Goal: Task Accomplishment & Management: Complete application form

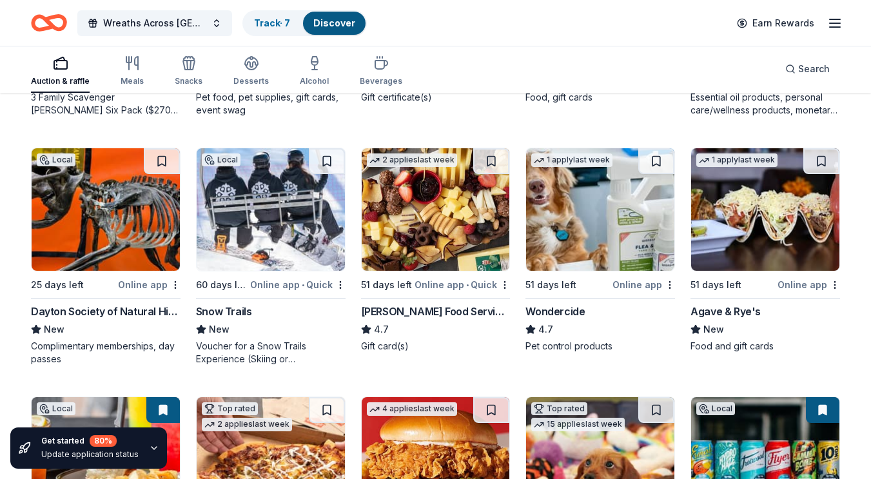
scroll to position [839, 0]
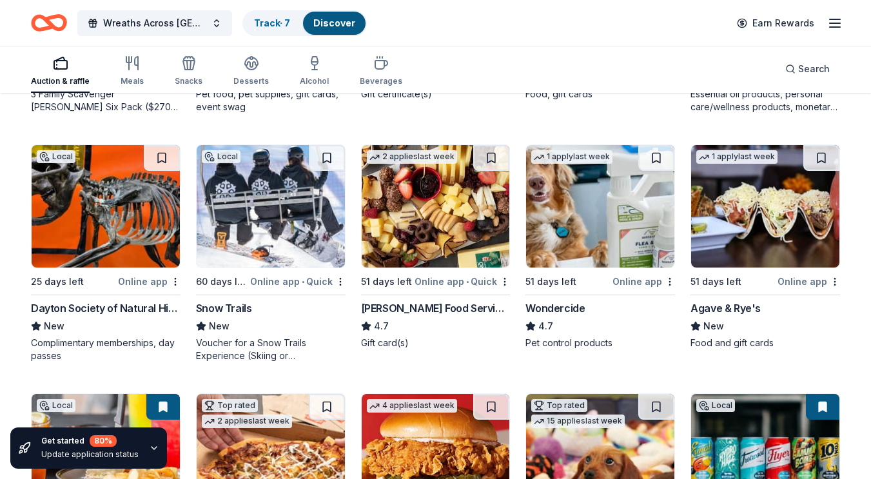
click at [67, 306] on div "Dayton Society of Natural History" at bounding box center [106, 307] width 150 height 15
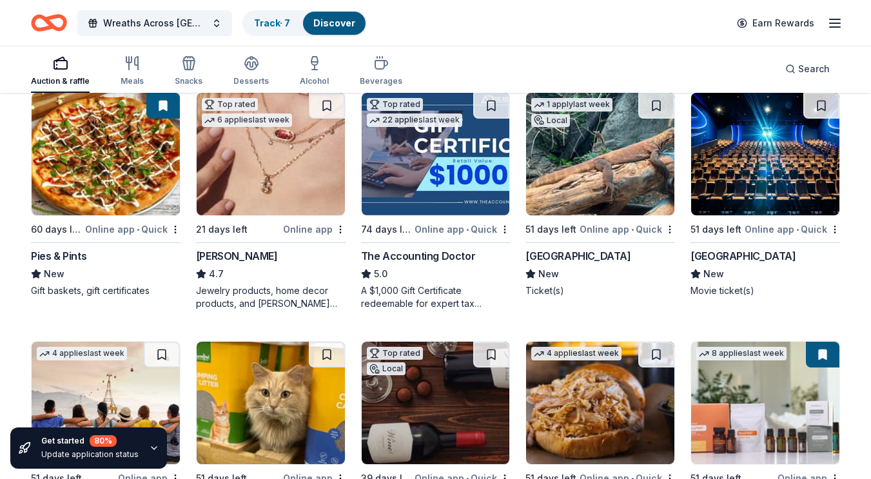
scroll to position [396, 0]
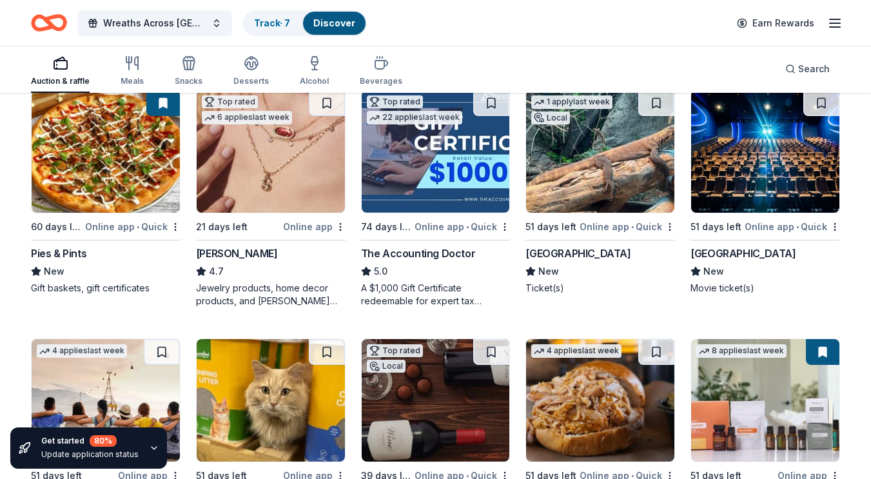
click at [717, 257] on div "Cinépolis" at bounding box center [742, 253] width 105 height 15
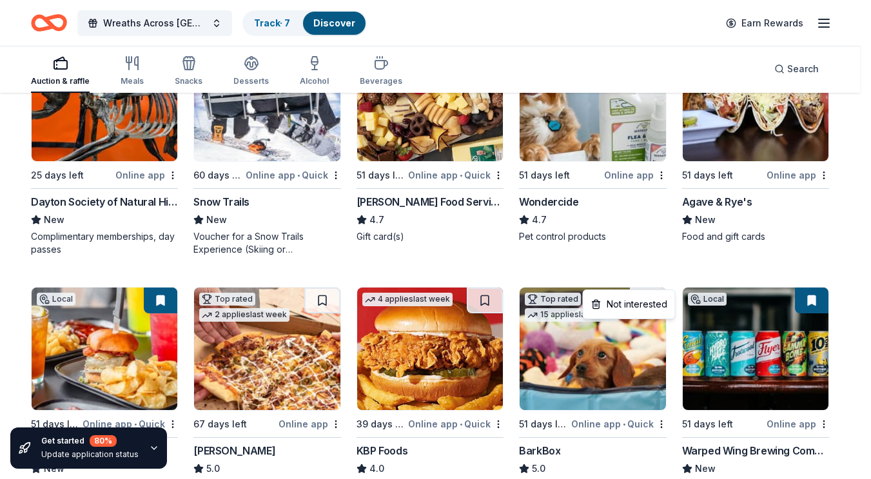
scroll to position [839, 0]
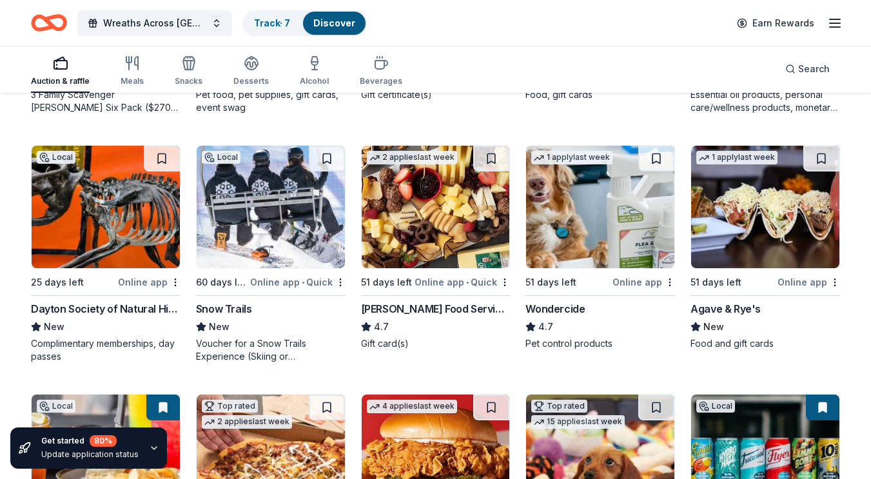
click at [133, 309] on div "Dayton Society of Natural History" at bounding box center [106, 308] width 150 height 15
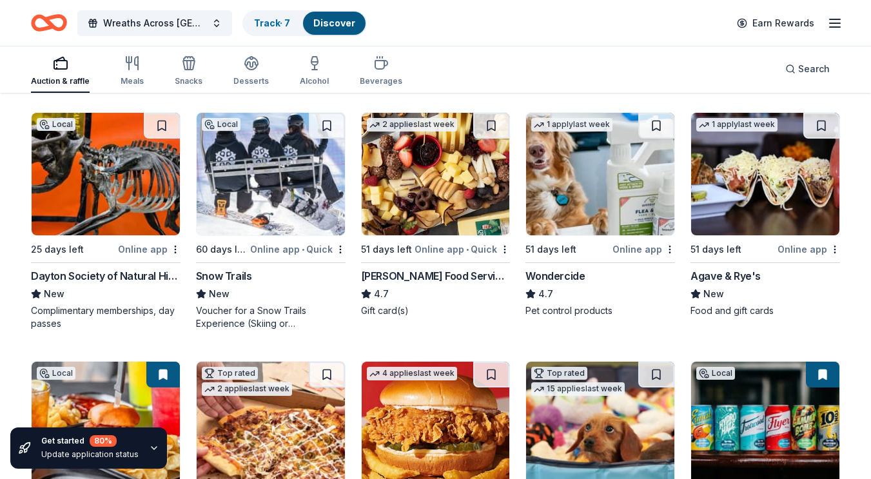
scroll to position [881, 0]
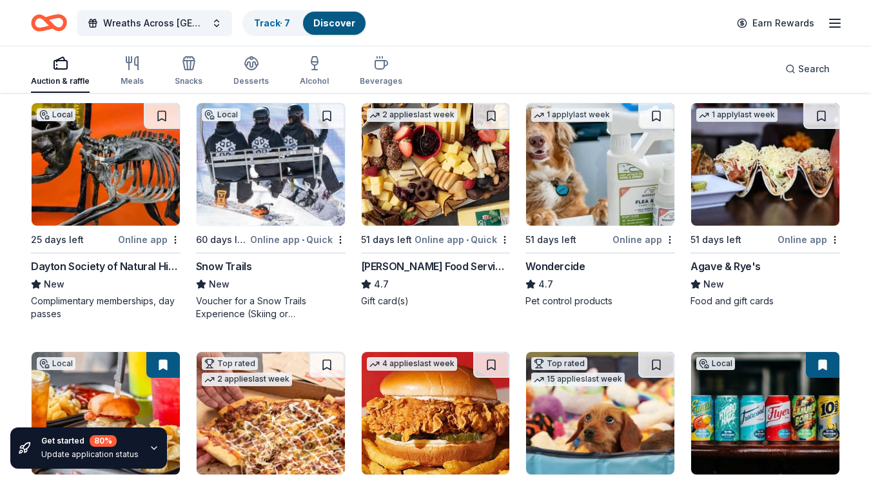
click at [59, 303] on div "Complimentary memberships, day passes" at bounding box center [106, 308] width 150 height 26
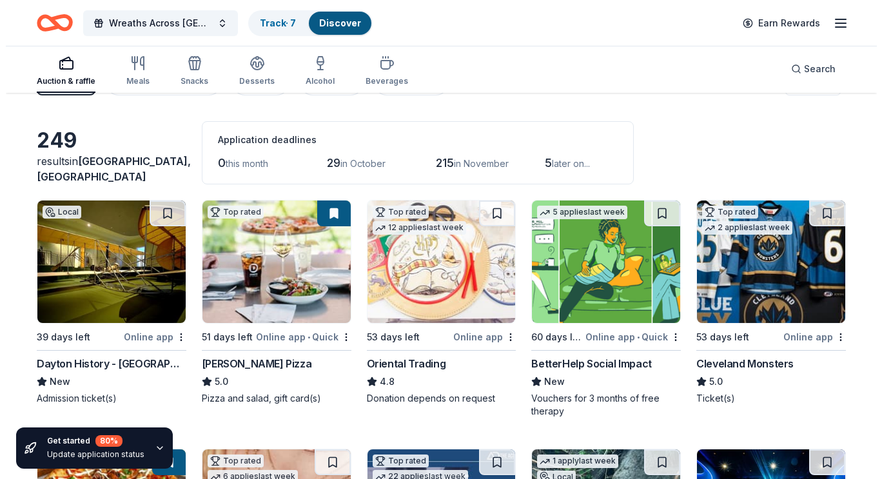
scroll to position [0, 0]
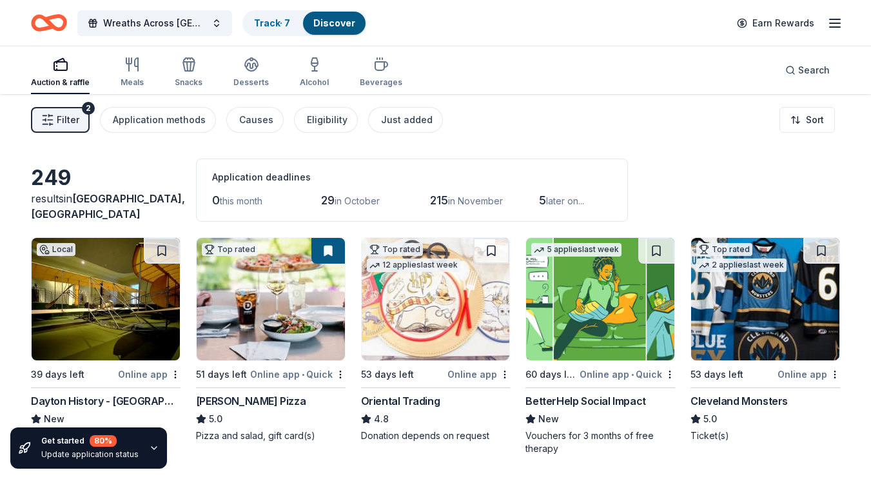
click at [51, 112] on button "Filter 2" at bounding box center [60, 120] width 59 height 26
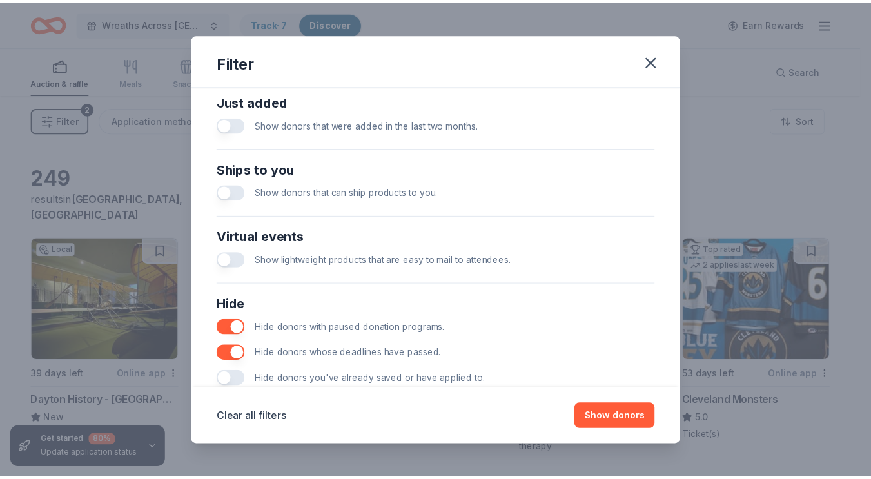
scroll to position [546, 0]
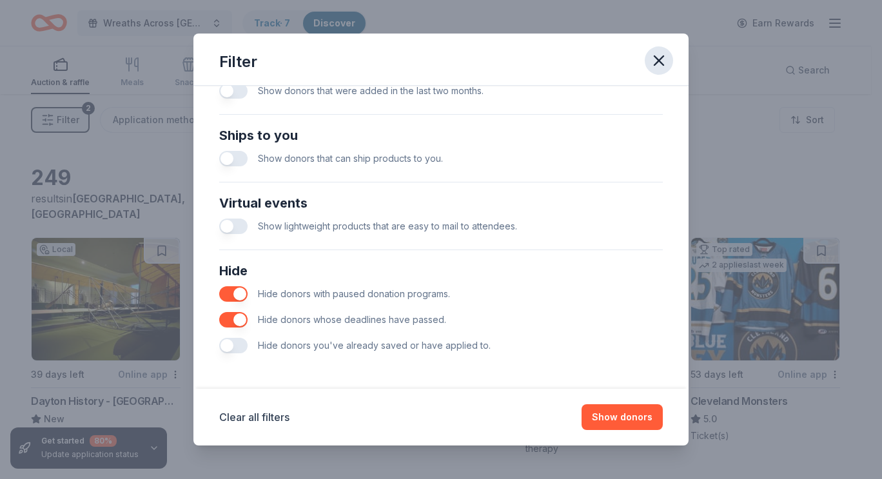
click at [663, 61] on icon "button" at bounding box center [659, 61] width 18 height 18
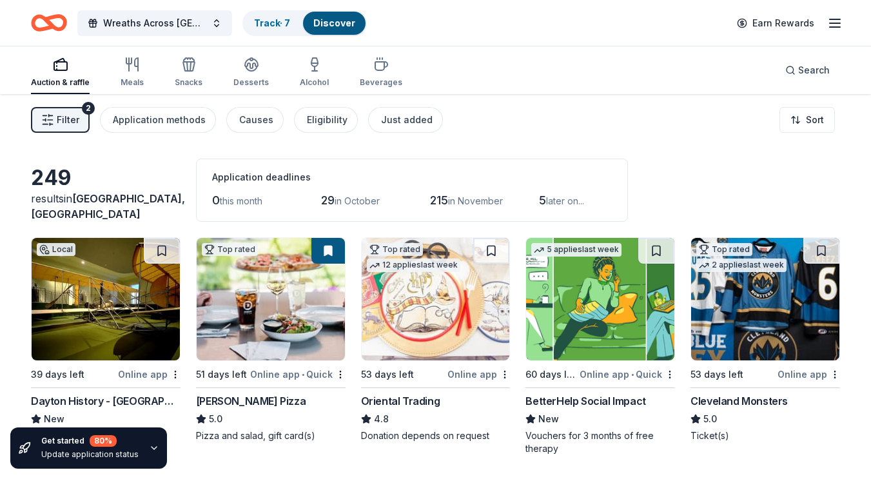
click at [805, 120] on html "Wreaths Across America Dayton National Cemetery: OH0118P - American Heritage Gi…" at bounding box center [435, 239] width 871 height 479
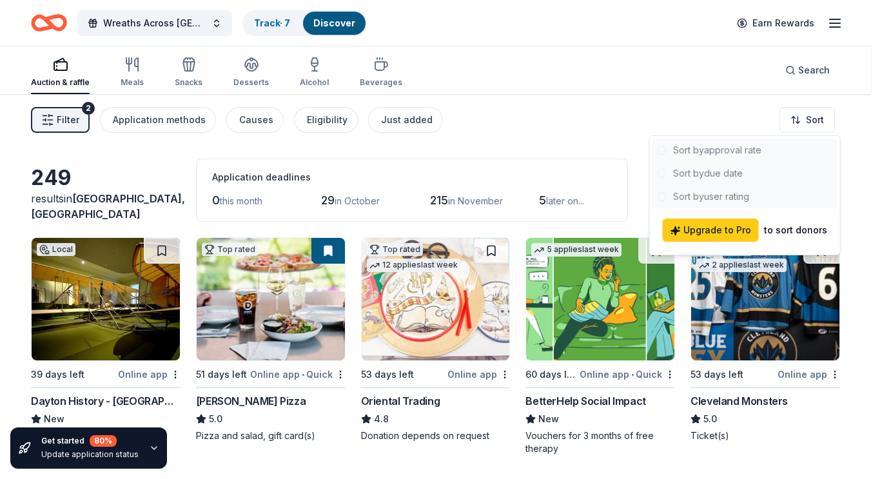
click at [569, 124] on html "Wreaths Across America Dayton National Cemetery: OH0118P - American Heritage Gi…" at bounding box center [441, 239] width 882 height 479
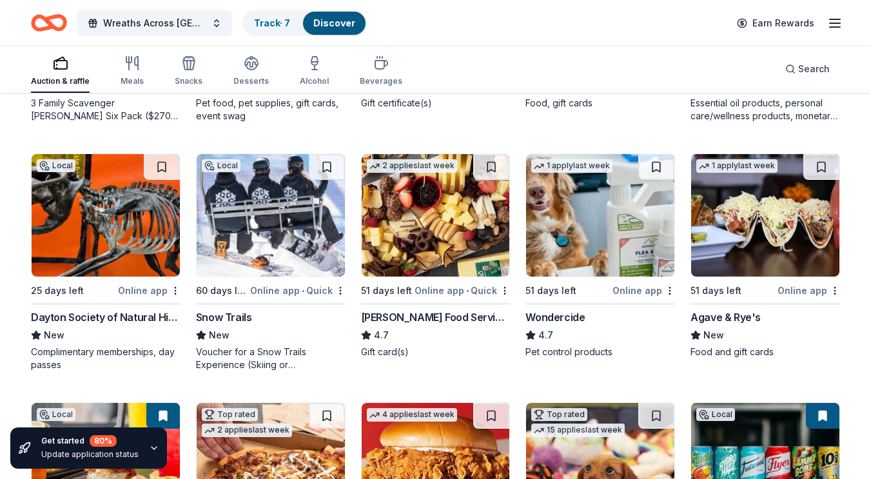
scroll to position [830, 0]
click at [737, 320] on div "Agave & Rye's" at bounding box center [725, 316] width 70 height 15
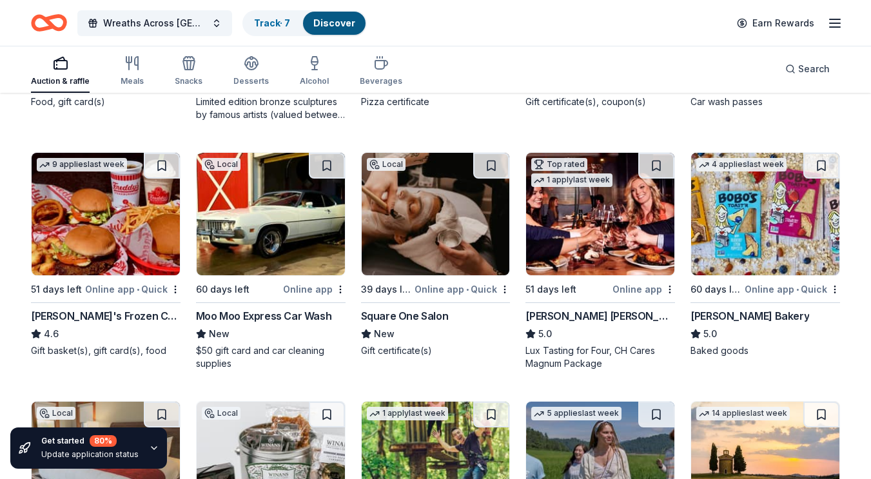
scroll to position [1579, 0]
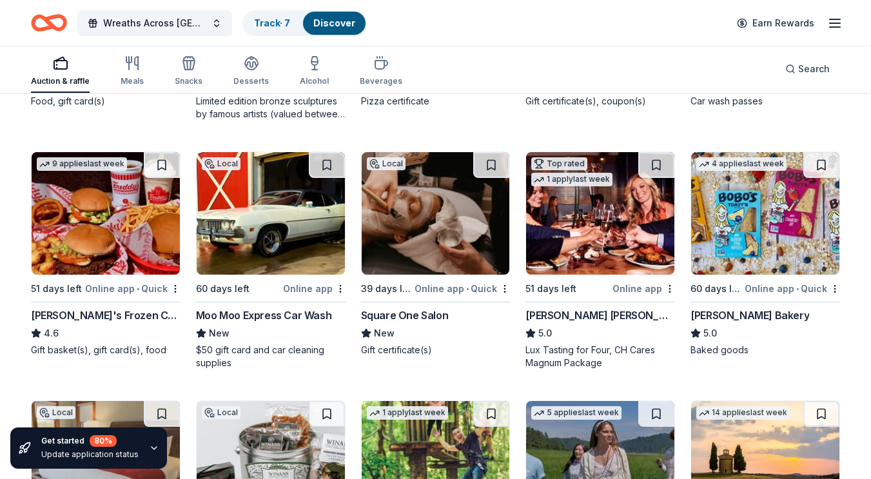
click at [224, 317] on div "Moo Moo Express Car Wash" at bounding box center [263, 314] width 135 height 15
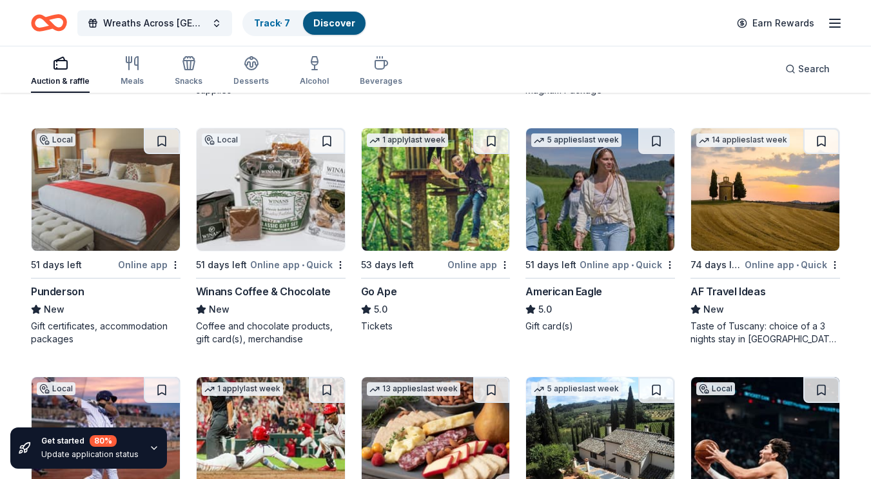
scroll to position [1853, 0]
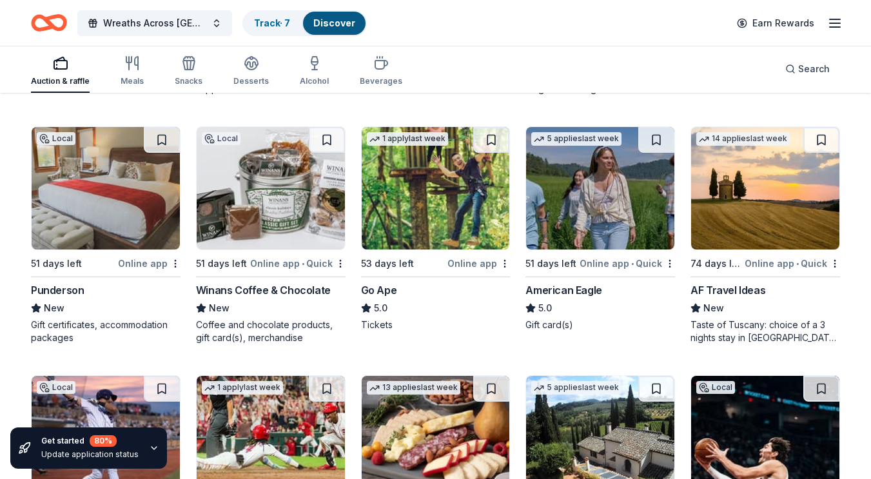
click at [376, 291] on div "Go Ape" at bounding box center [379, 289] width 36 height 15
click at [538, 286] on div "American Eagle" at bounding box center [563, 289] width 76 height 15
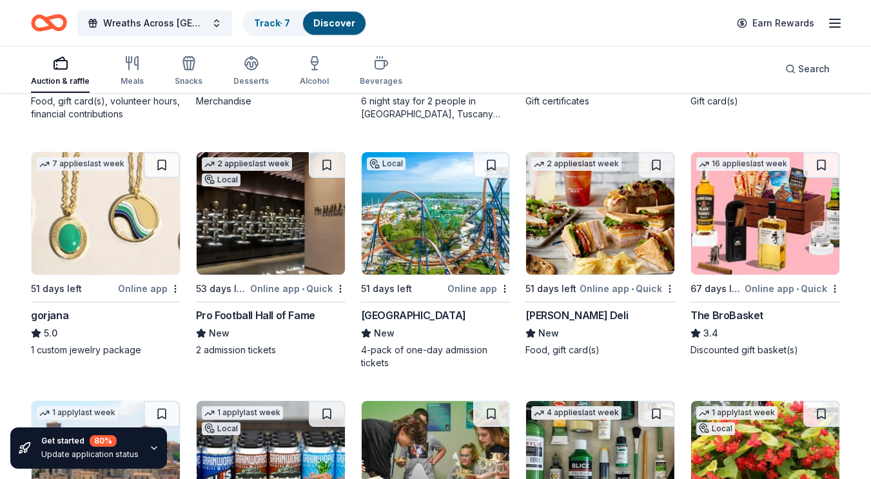
scroll to position [2572, 0]
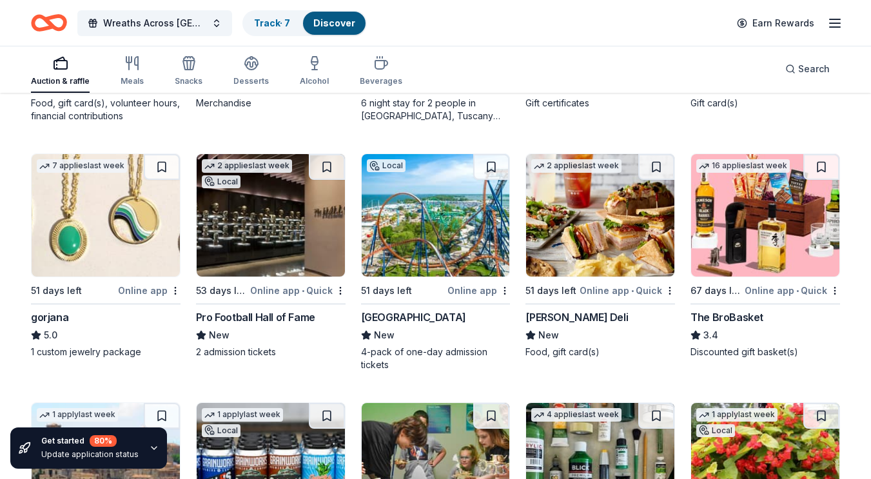
click at [383, 322] on div "Cedar Point" at bounding box center [413, 316] width 105 height 15
click at [580, 317] on div "McAlister's Deli" at bounding box center [576, 316] width 102 height 15
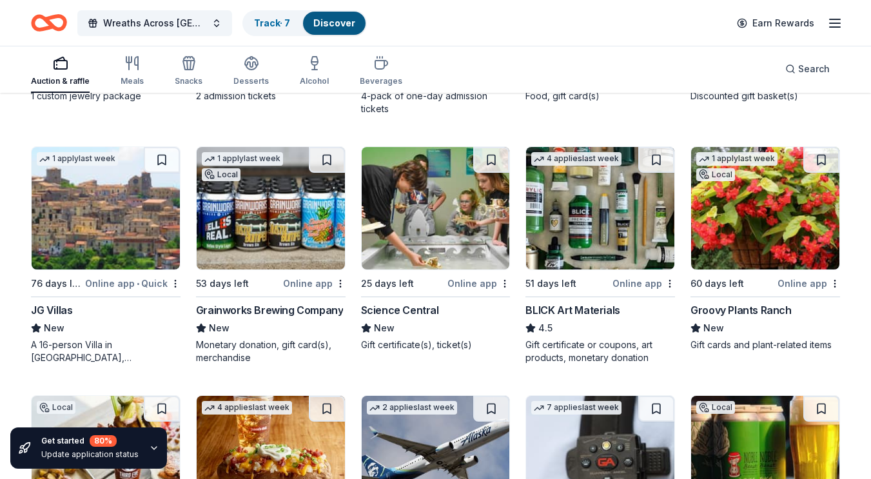
scroll to position [2829, 0]
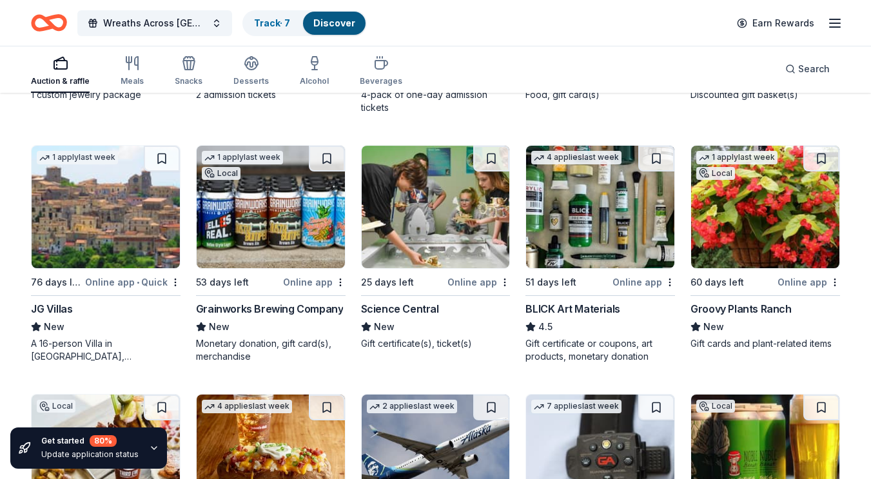
click at [402, 293] on div "25 days left Online app Science Central New Gift certificate(s), ticket(s)" at bounding box center [436, 247] width 150 height 205
click at [764, 312] on div "Groovy Plants Ranch" at bounding box center [740, 308] width 101 height 15
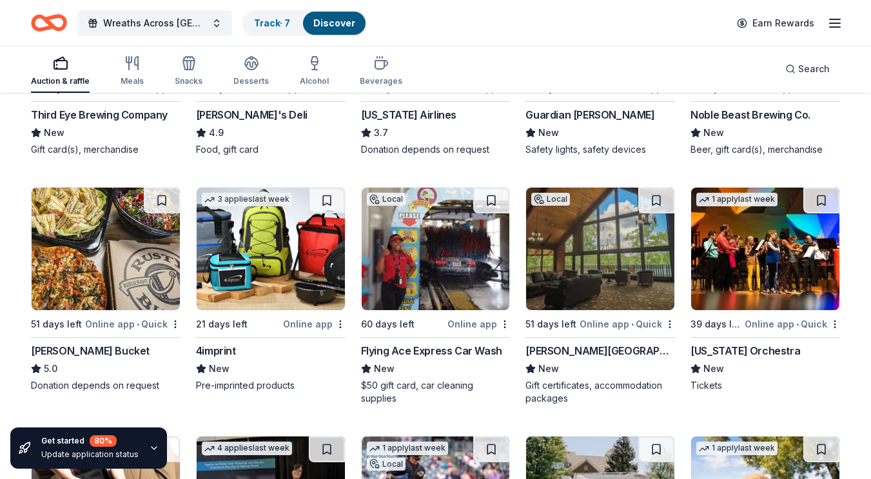
scroll to position [3270, 0]
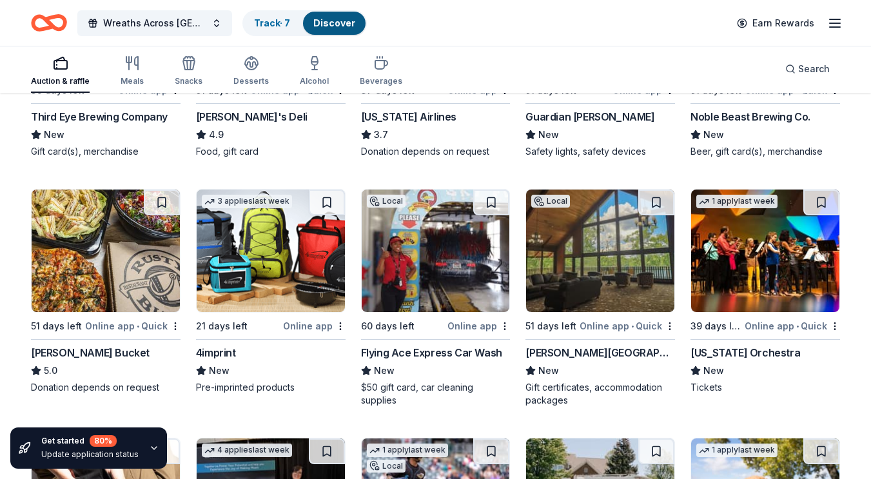
click at [389, 356] on div "Flying Ace Express Car Wash" at bounding box center [431, 352] width 141 height 15
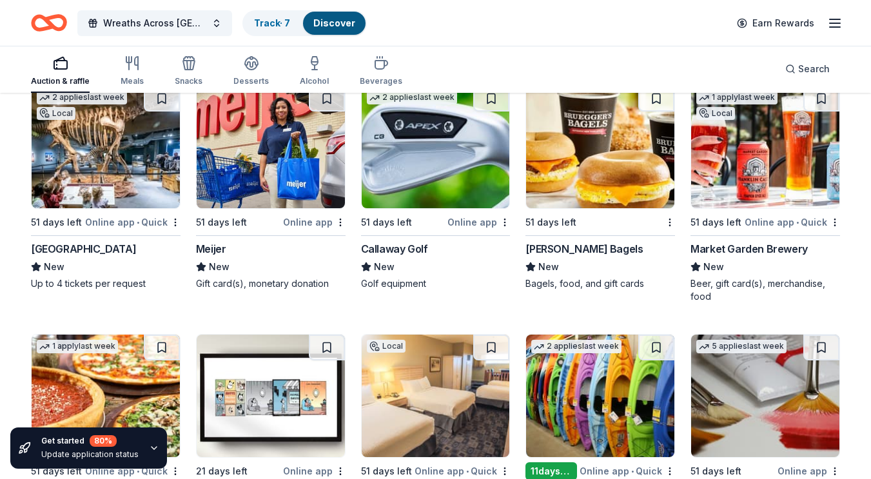
scroll to position [4119, 0]
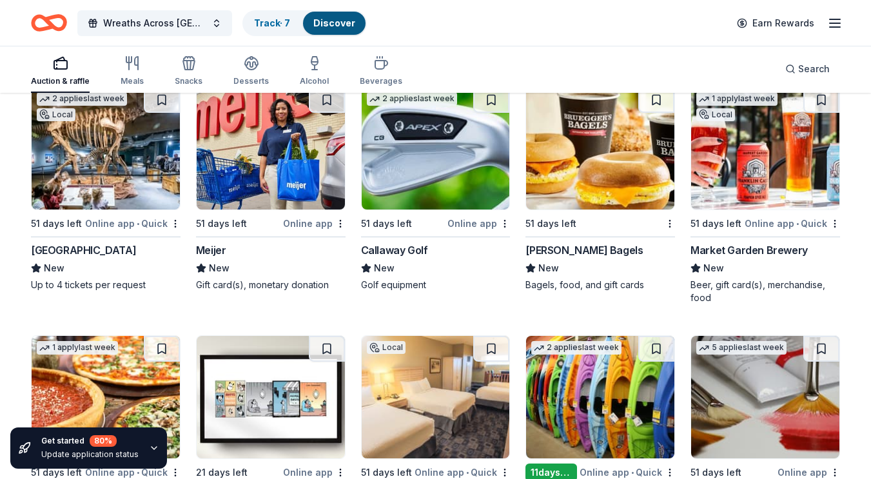
click at [84, 245] on div "Great Lakes Science Center" at bounding box center [83, 249] width 105 height 15
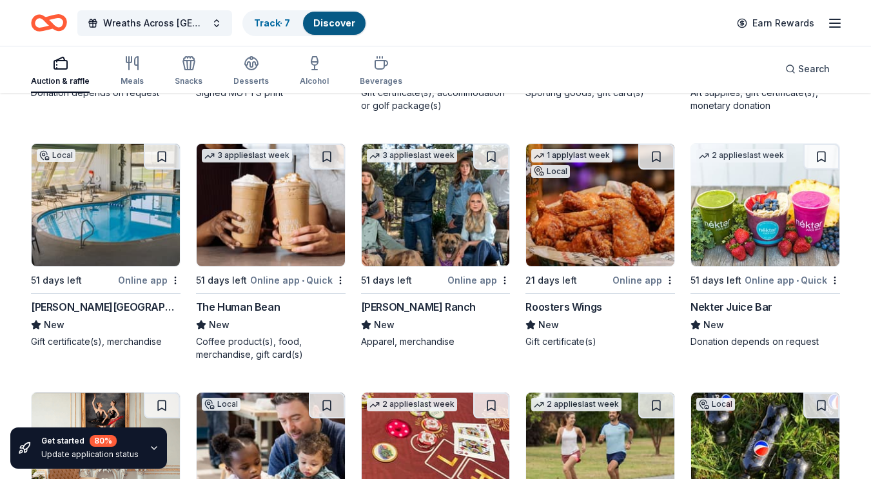
scroll to position [4560, 0]
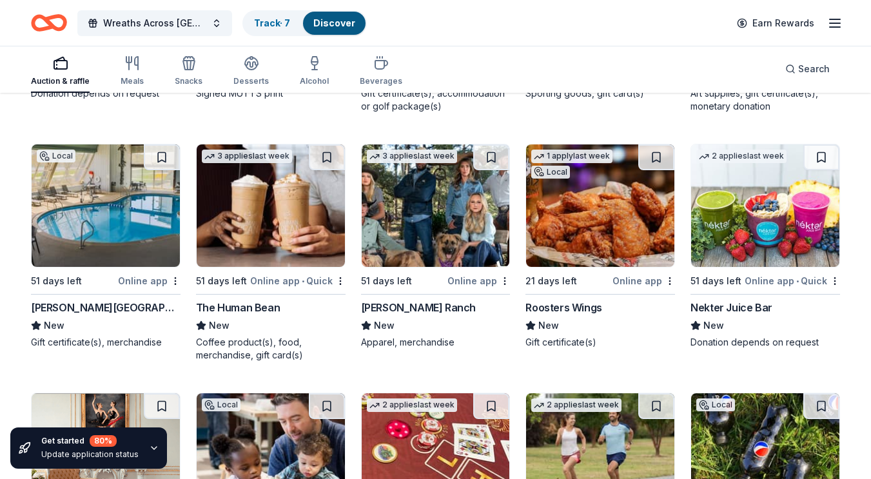
click at [101, 302] on div "Hueston Woods Lodge" at bounding box center [106, 307] width 150 height 15
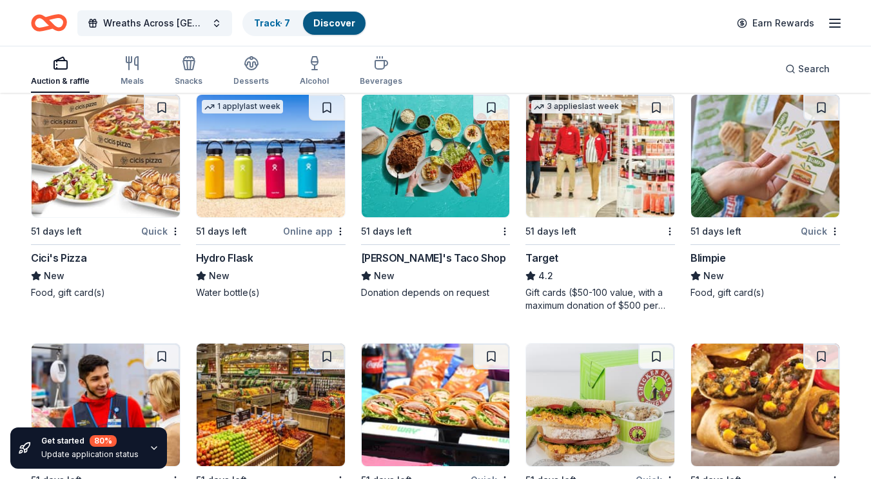
scroll to position [7579, 0]
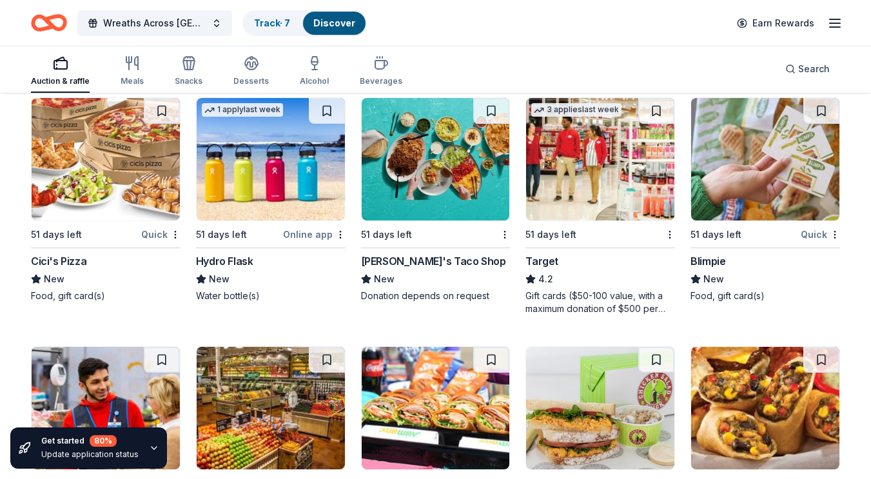
click at [224, 256] on div "Hydro Flask" at bounding box center [224, 260] width 57 height 15
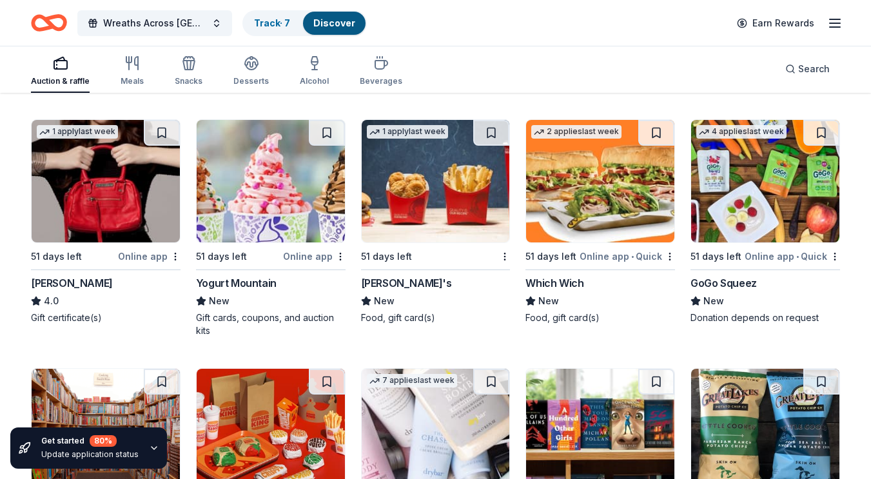
scroll to position [8789, 0]
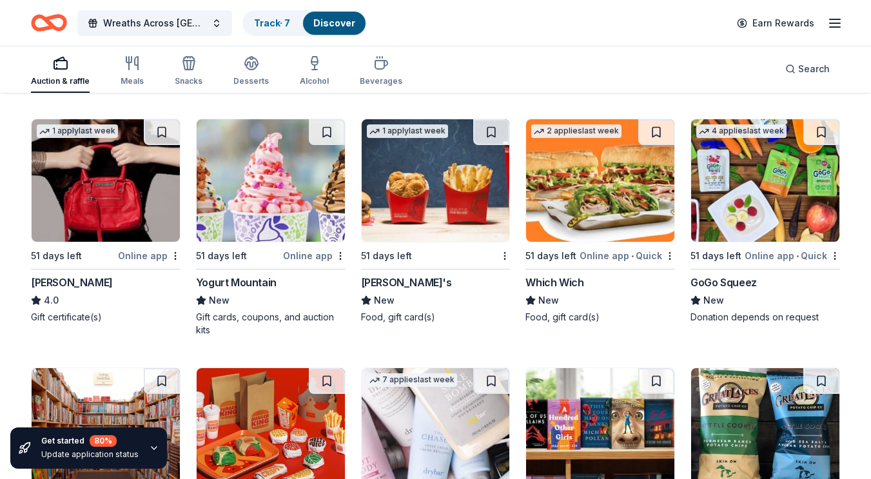
click at [227, 282] on div "Yogurt Mountain" at bounding box center [236, 282] width 81 height 15
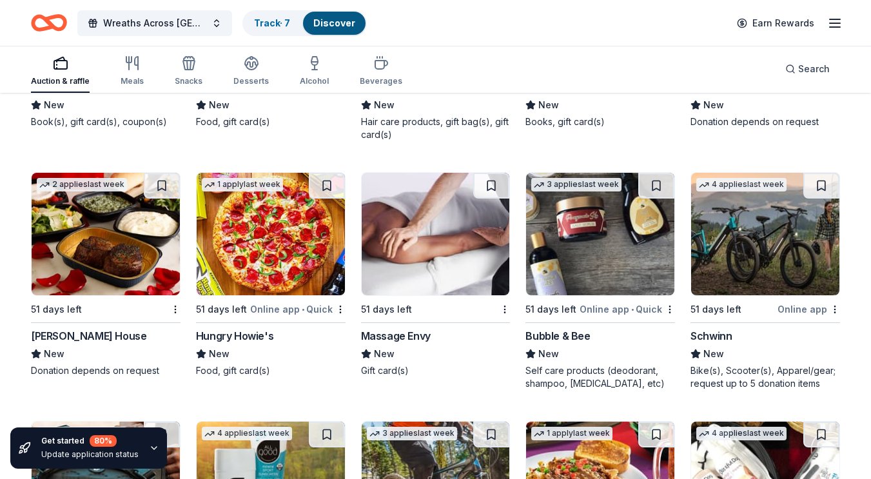
scroll to position [9236, 0]
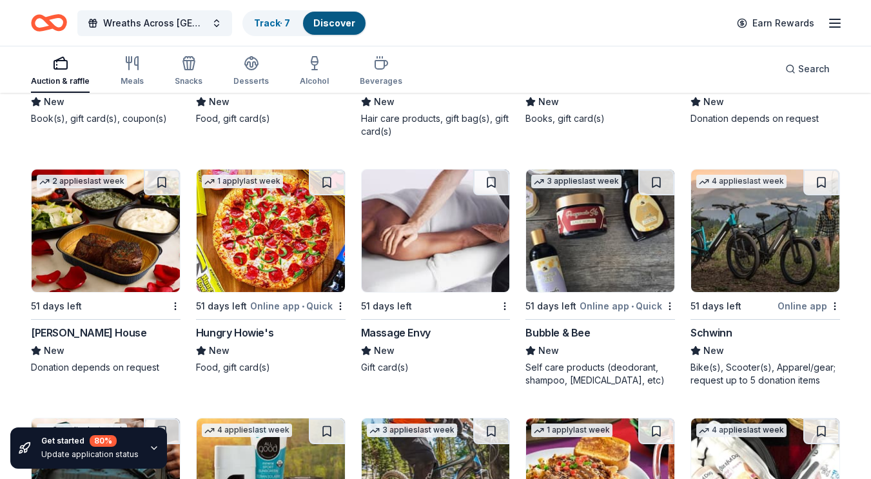
click at [730, 332] on div "Schwinn" at bounding box center [710, 332] width 41 height 15
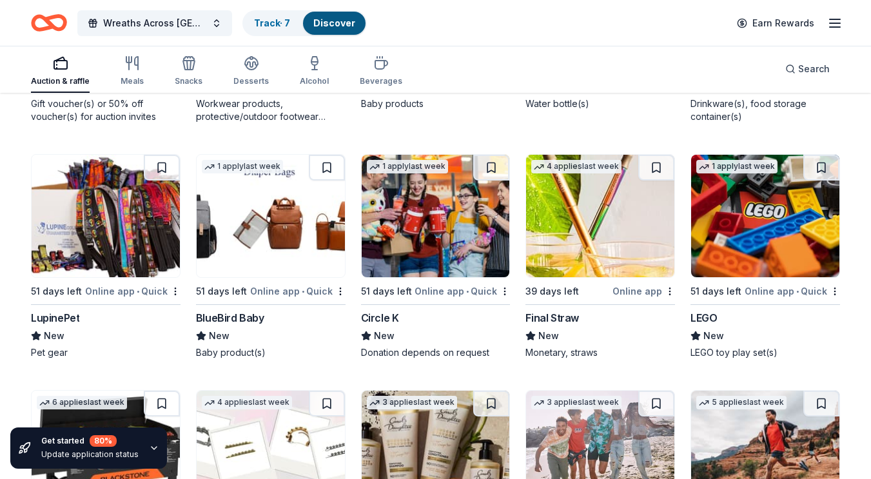
scroll to position [11187, 0]
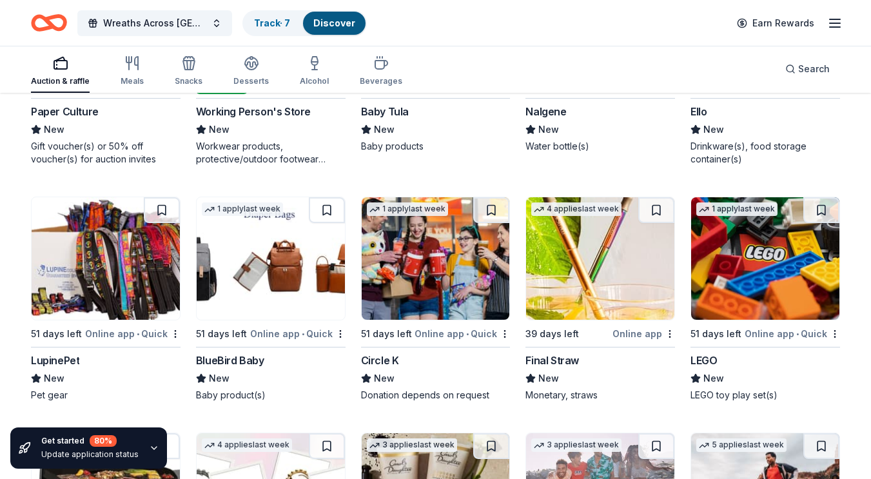
click at [746, 321] on div "1 apply last week 51 days left Online app • Quick LEGO New LEGO toy play set(s)" at bounding box center [765, 299] width 150 height 205
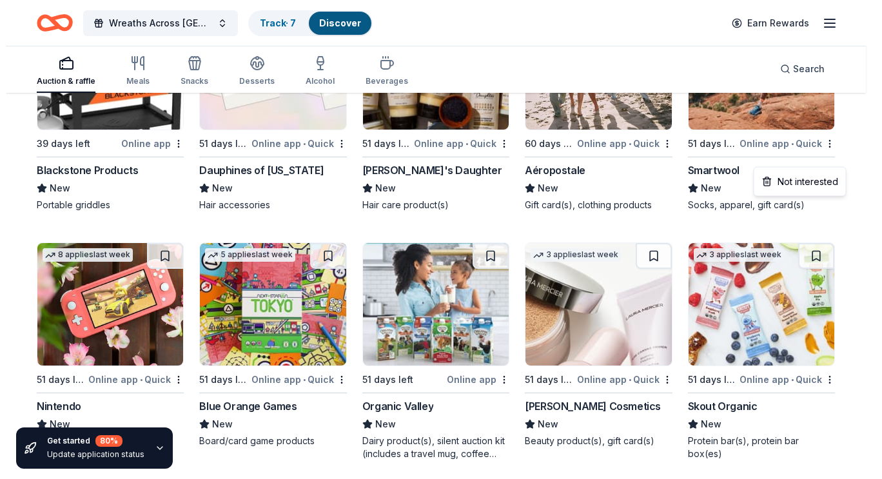
scroll to position [10348, 0]
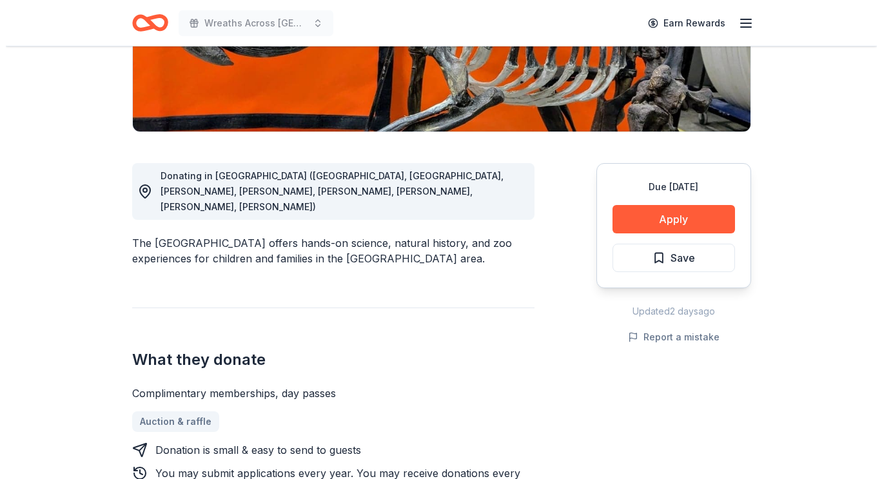
scroll to position [256, 0]
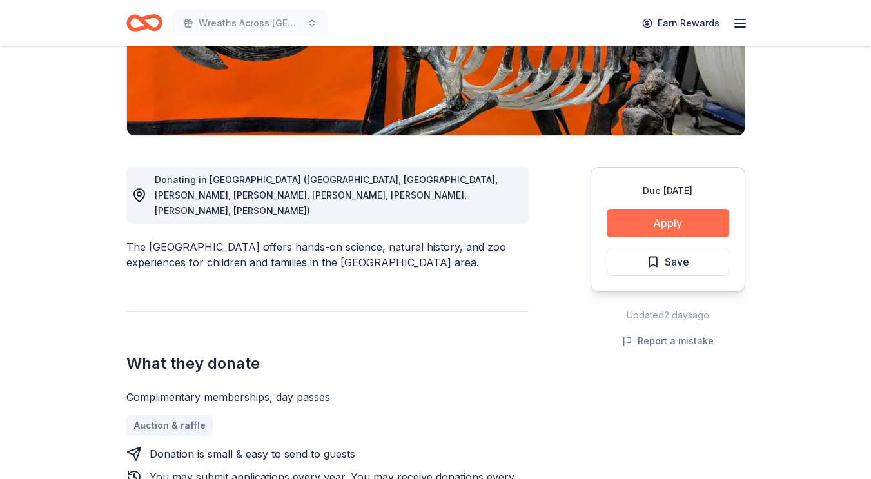
click at [679, 224] on button "Apply" at bounding box center [668, 223] width 122 height 28
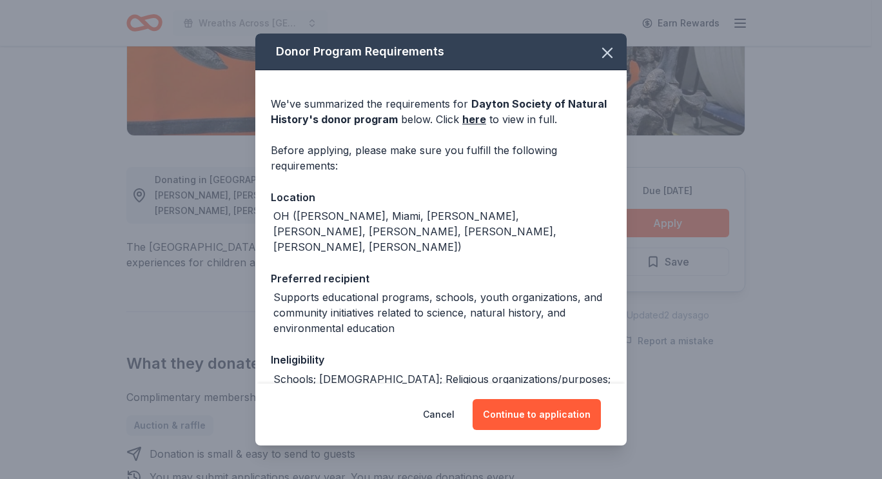
click at [555, 351] on div "Ineligibility" at bounding box center [441, 359] width 340 height 17
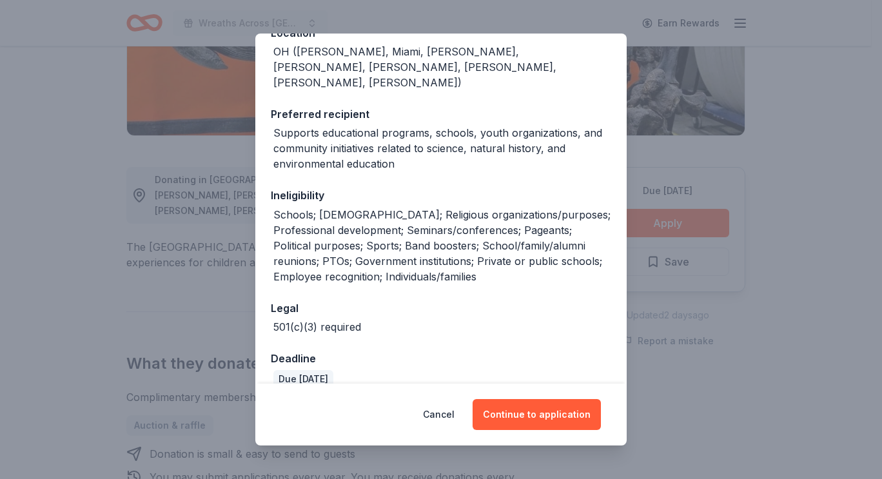
scroll to position [167, 0]
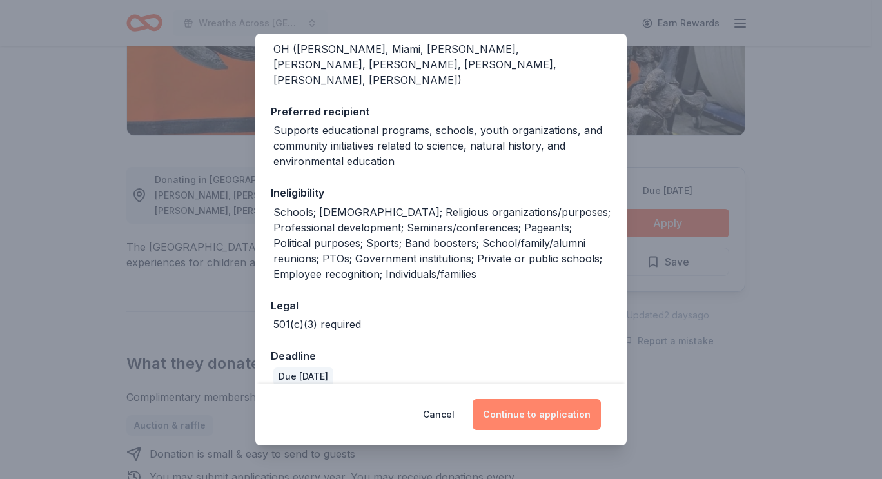
click at [571, 418] on button "Continue to application" at bounding box center [537, 414] width 128 height 31
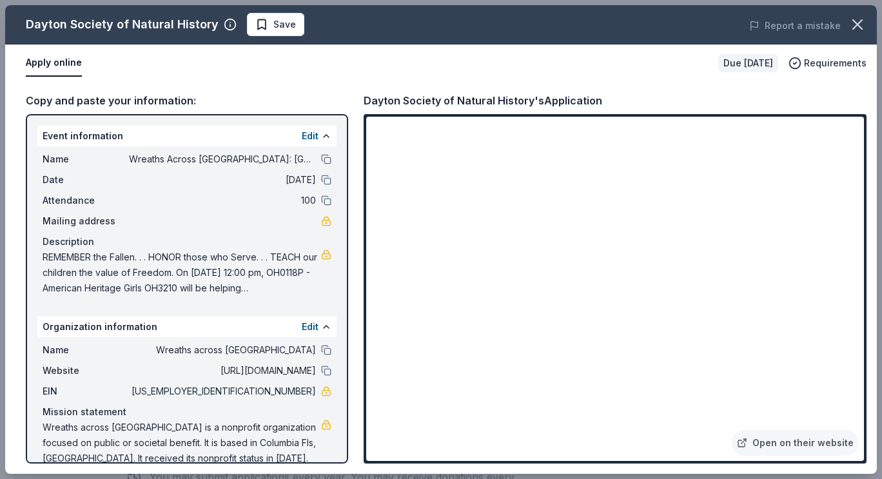
scroll to position [19, 0]
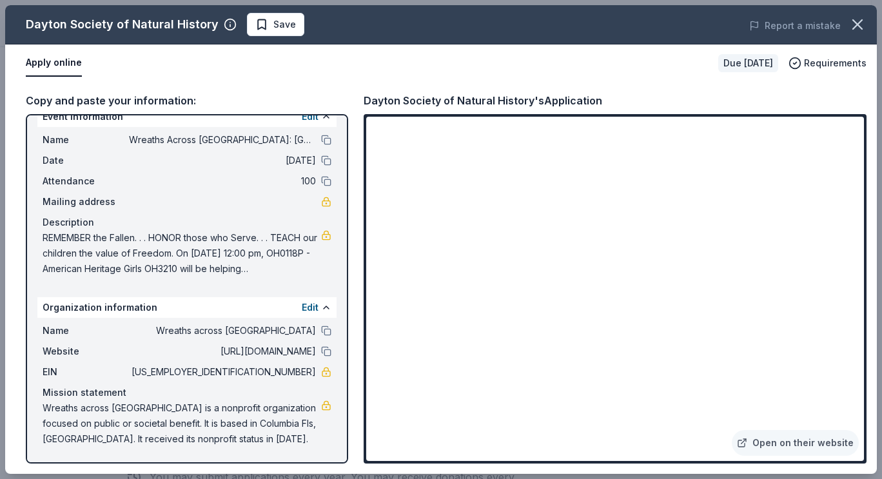
drag, startPoint x: 207, startPoint y: 436, endPoint x: 120, endPoint y: 413, distance: 90.1
click at [120, 413] on span "Wreaths across America is a nonprofit organization focused on public or societa…" at bounding box center [182, 423] width 278 height 46
click at [69, 424] on span "Wreaths across America is a nonprofit organization focused on public or societa…" at bounding box center [182, 423] width 278 height 46
drag, startPoint x: 69, startPoint y: 424, endPoint x: 145, endPoint y: 431, distance: 76.5
click at [145, 431] on span "Wreaths across [GEOGRAPHIC_DATA] is a nonprofit organization focused on public …" at bounding box center [182, 423] width 278 height 46
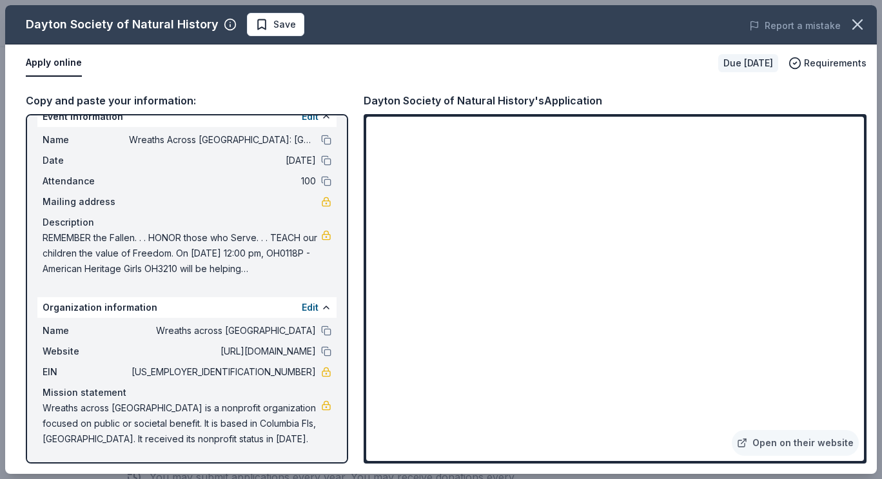
drag, startPoint x: 251, startPoint y: 373, endPoint x: 286, endPoint y: 362, distance: 36.5
click at [286, 362] on div "Name Wreaths across America Website http://www.wreathsacrossamerica.org/pages/4…" at bounding box center [186, 385] width 299 height 134
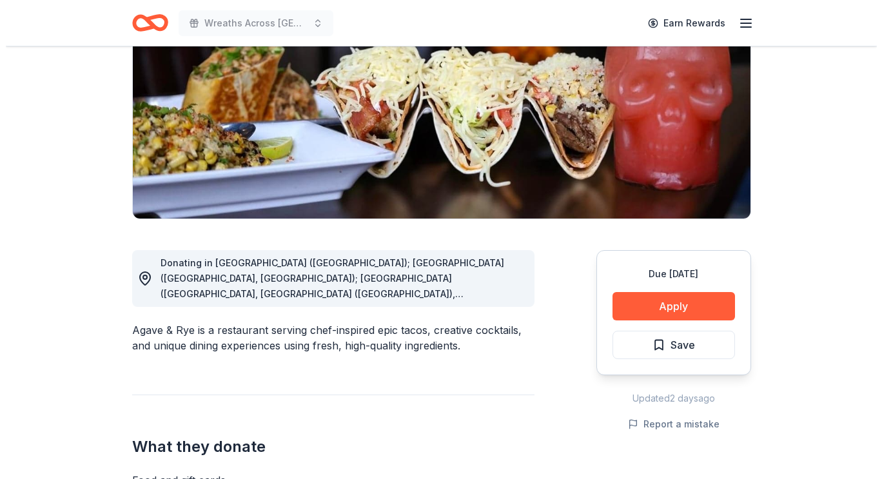
scroll to position [173, 0]
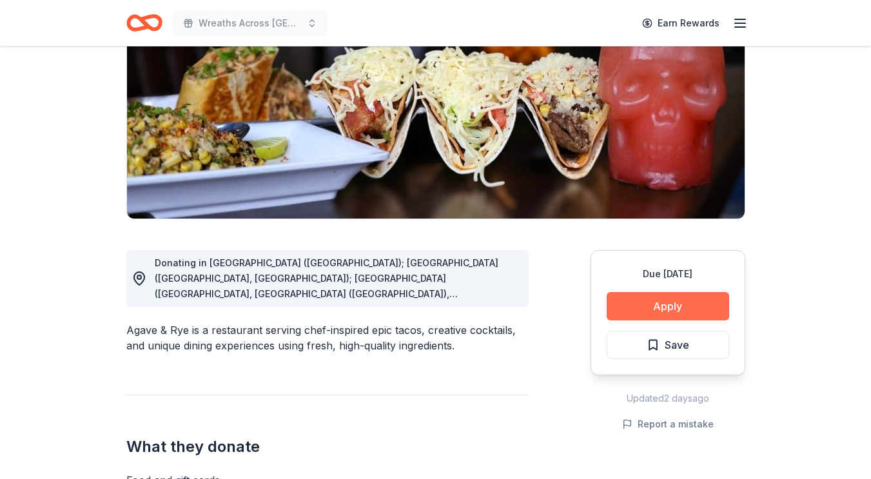
click at [666, 307] on button "Apply" at bounding box center [668, 306] width 122 height 28
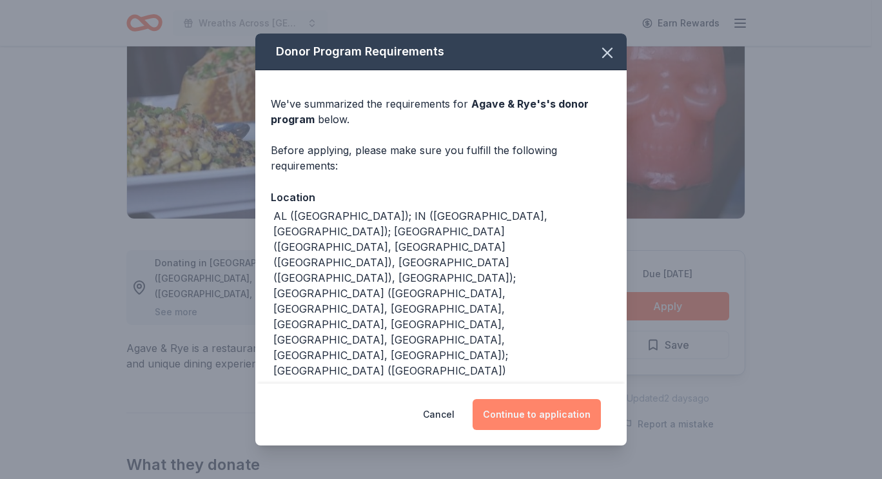
click at [527, 413] on button "Continue to application" at bounding box center [537, 414] width 128 height 31
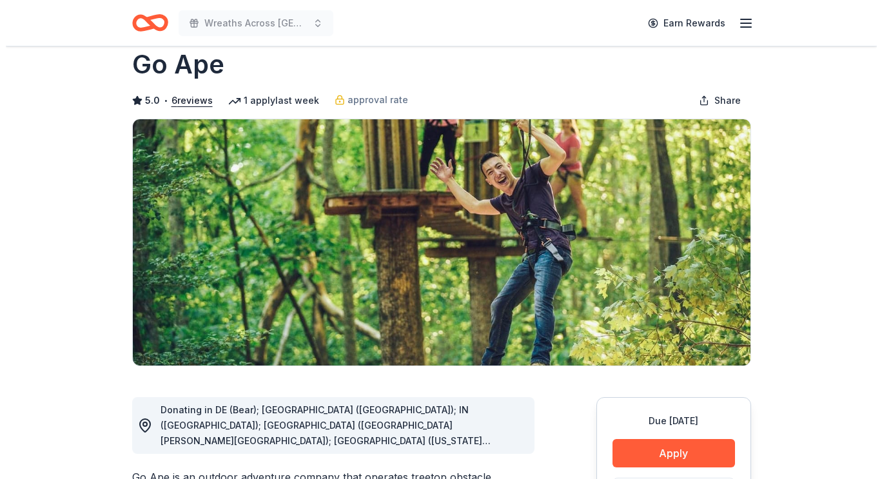
scroll to position [24, 0]
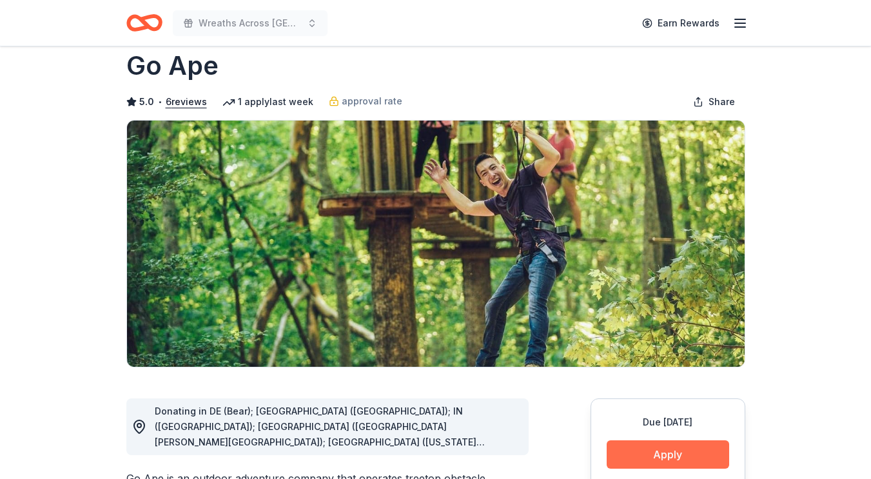
click at [661, 457] on button "Apply" at bounding box center [668, 454] width 122 height 28
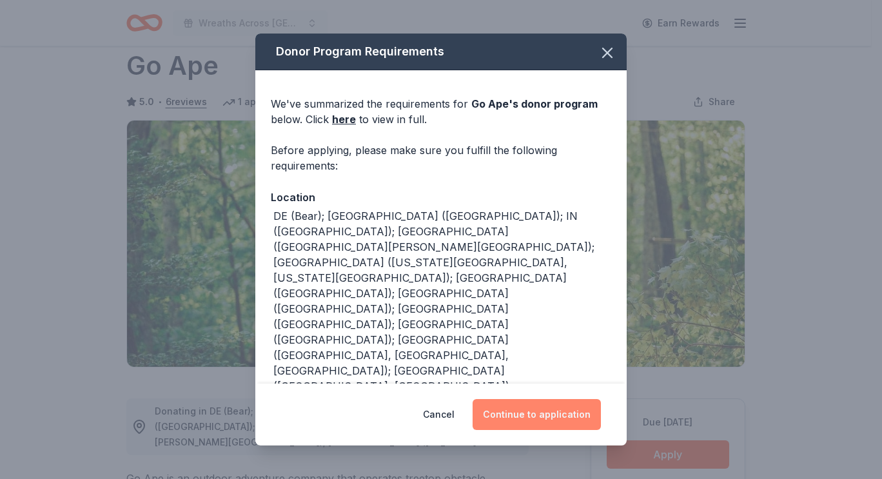
click at [534, 416] on button "Continue to application" at bounding box center [537, 414] width 128 height 31
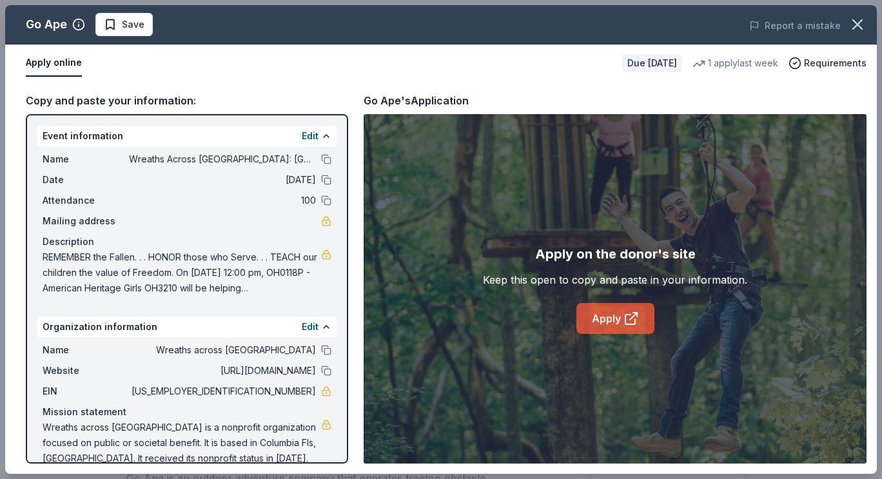
click at [620, 317] on link "Apply" at bounding box center [615, 318] width 78 height 31
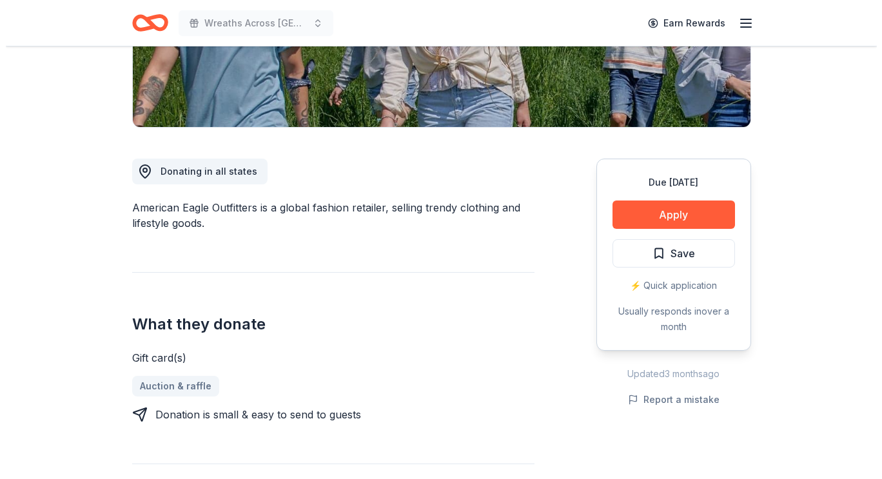
scroll to position [272, 0]
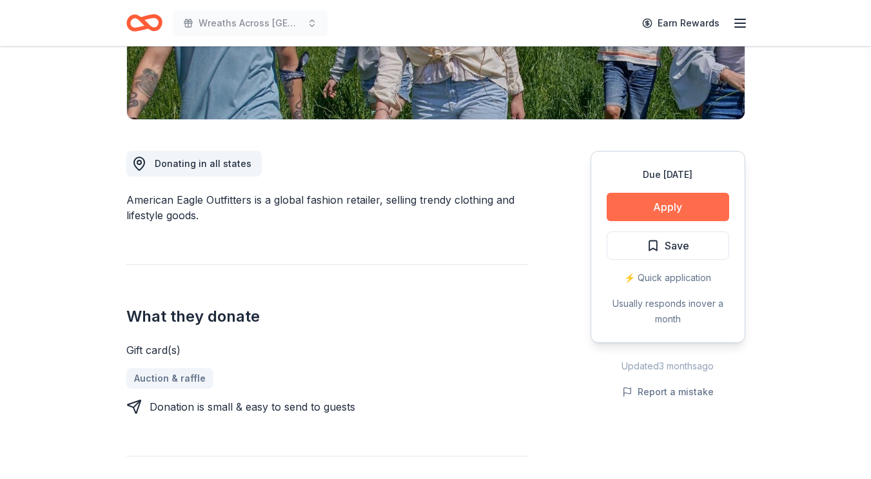
click at [675, 209] on button "Apply" at bounding box center [668, 207] width 122 height 28
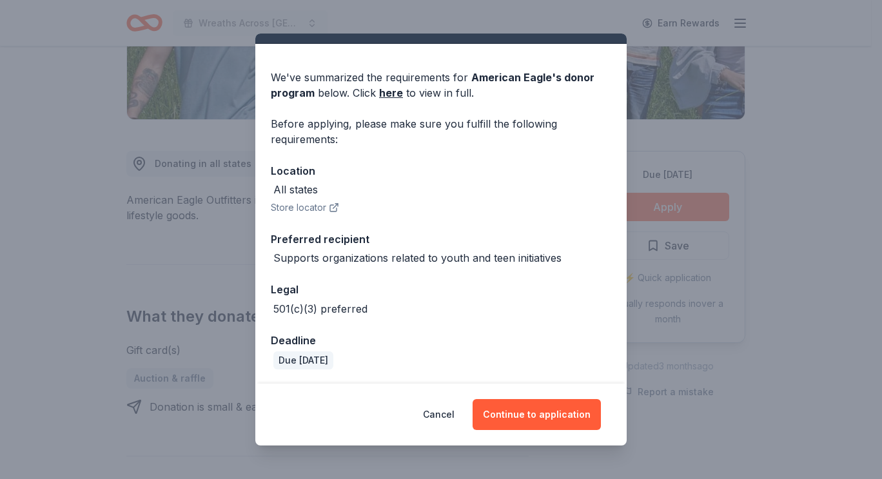
scroll to position [27, 0]
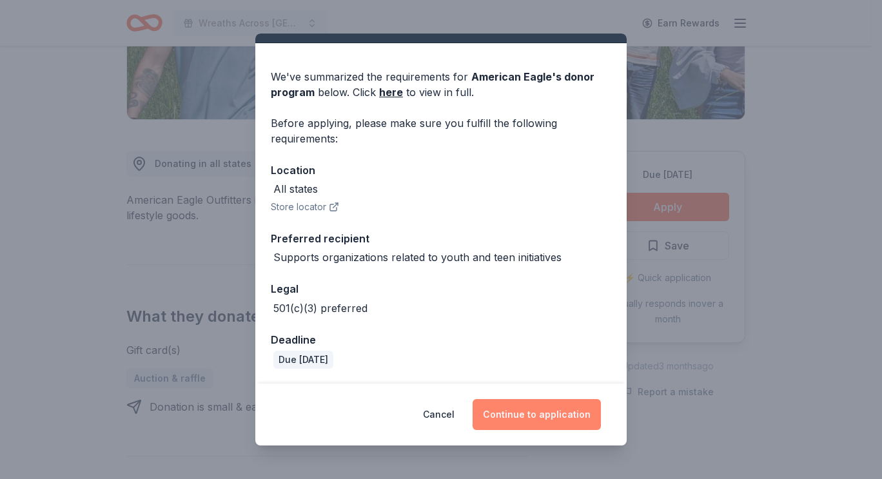
click at [555, 417] on button "Continue to application" at bounding box center [537, 414] width 128 height 31
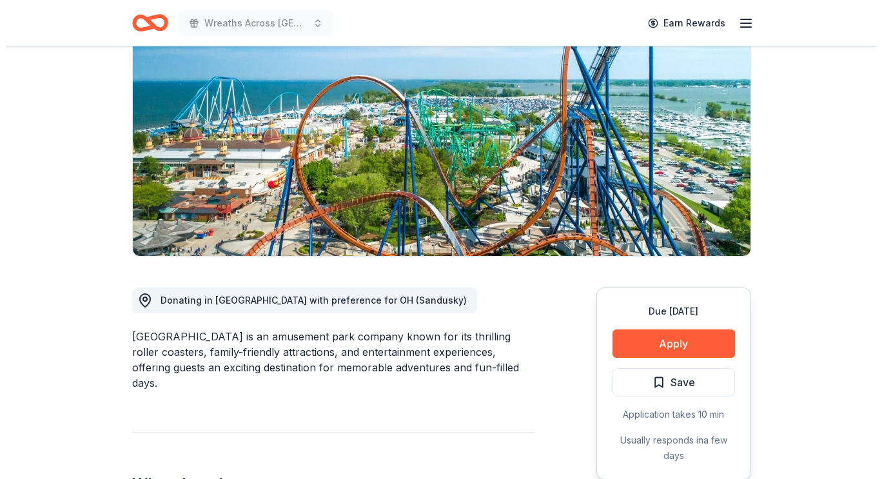
scroll to position [137, 0]
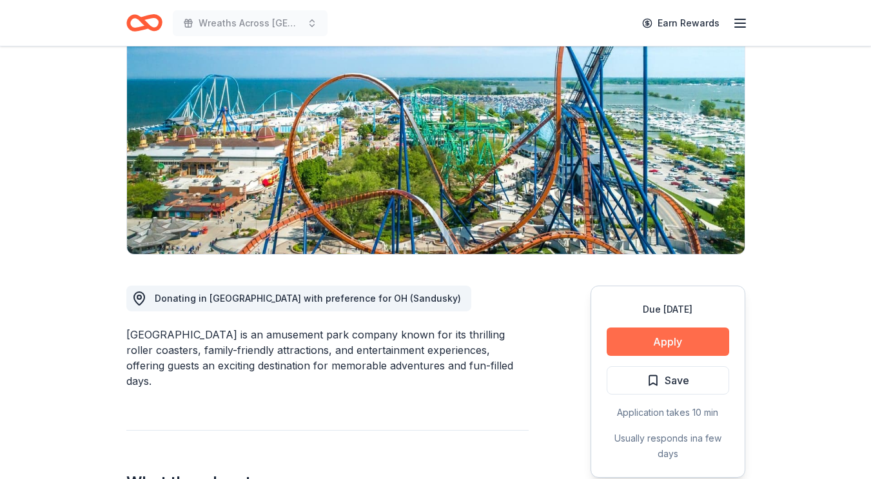
click at [658, 341] on button "Apply" at bounding box center [668, 341] width 122 height 28
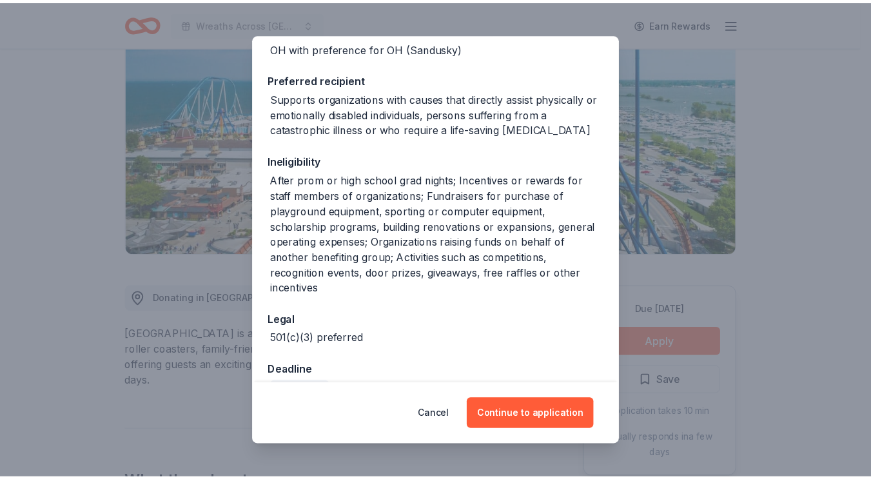
scroll to position [171, 0]
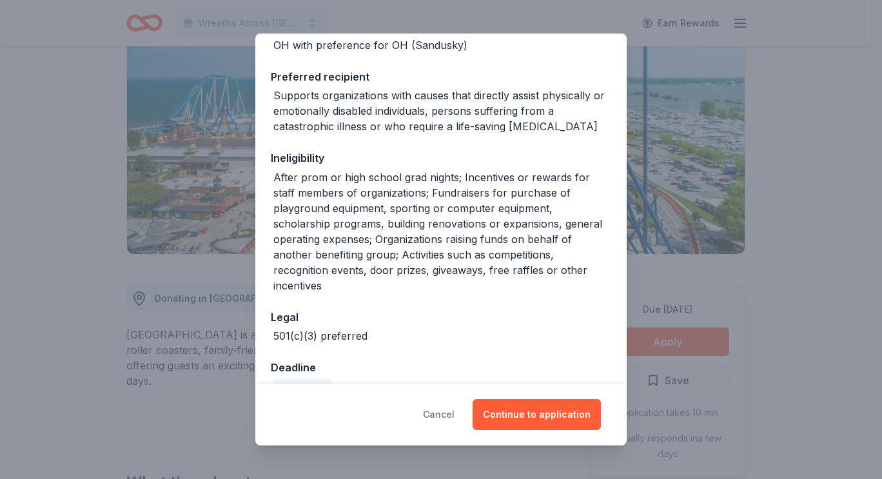
click at [437, 409] on button "Cancel" at bounding box center [439, 414] width 32 height 31
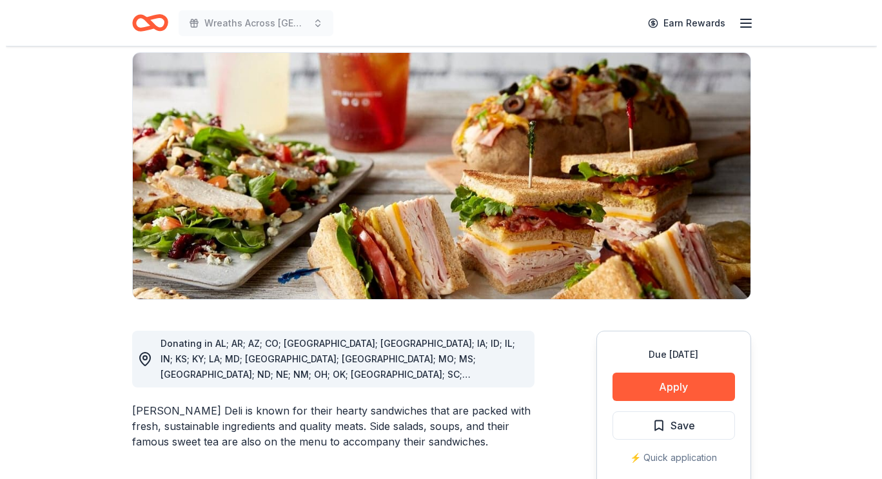
scroll to position [104, 0]
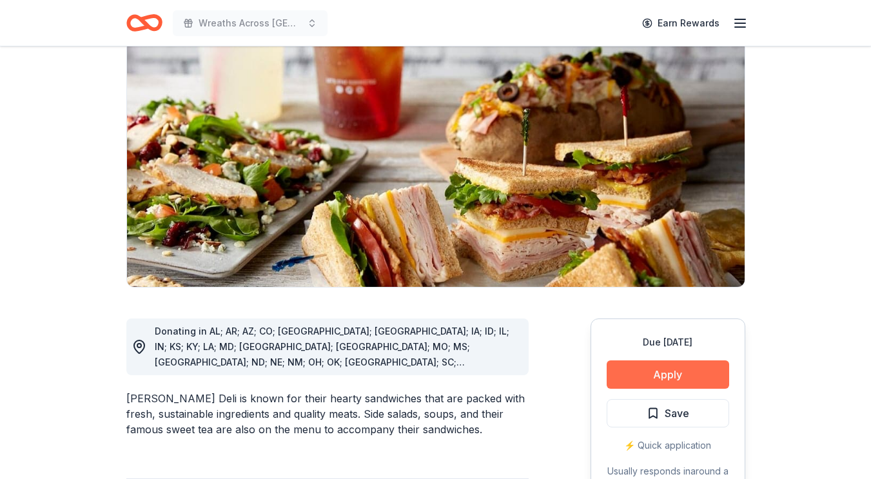
click at [692, 377] on button "Apply" at bounding box center [668, 374] width 122 height 28
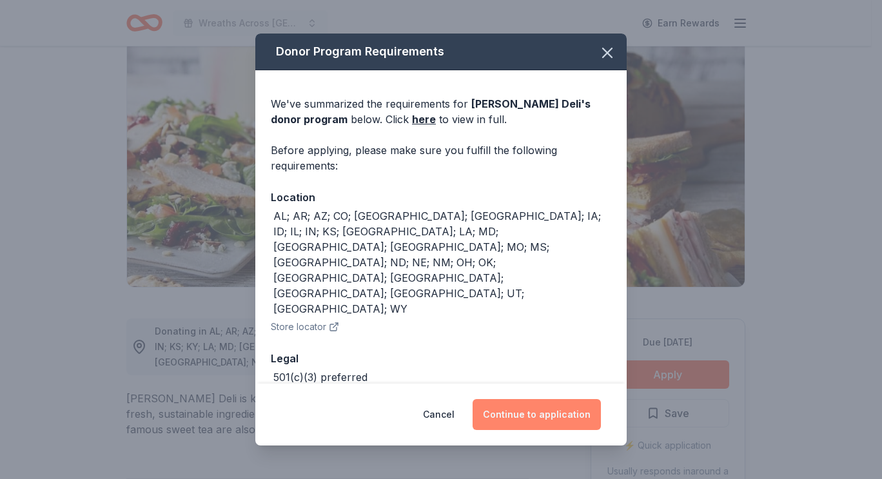
click at [540, 413] on button "Continue to application" at bounding box center [537, 414] width 128 height 31
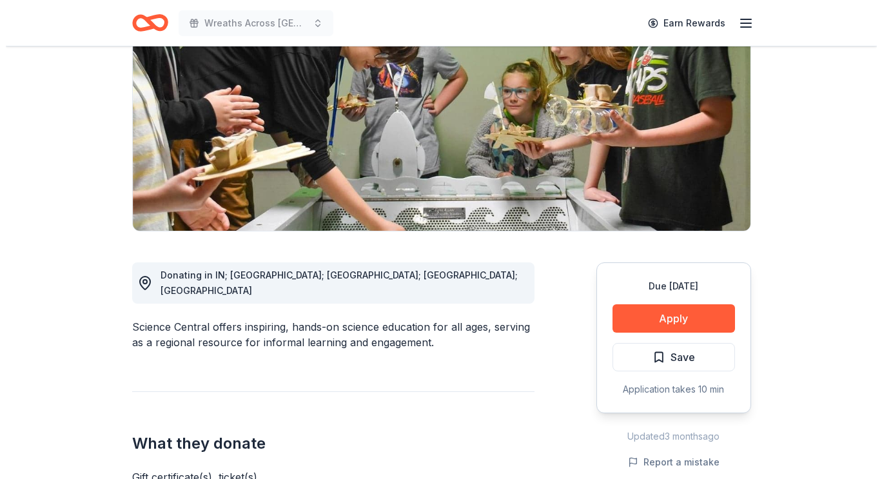
scroll to position [161, 0]
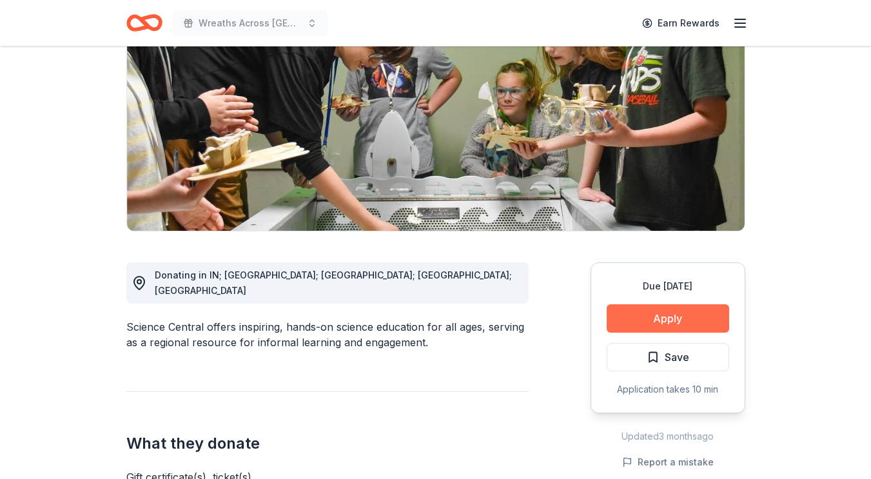
click at [680, 319] on button "Apply" at bounding box center [668, 318] width 122 height 28
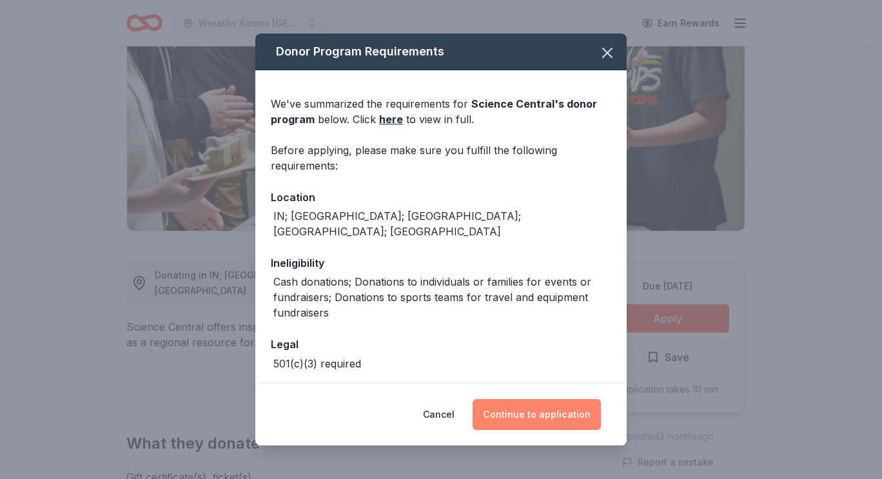
click at [552, 414] on button "Continue to application" at bounding box center [537, 414] width 128 height 31
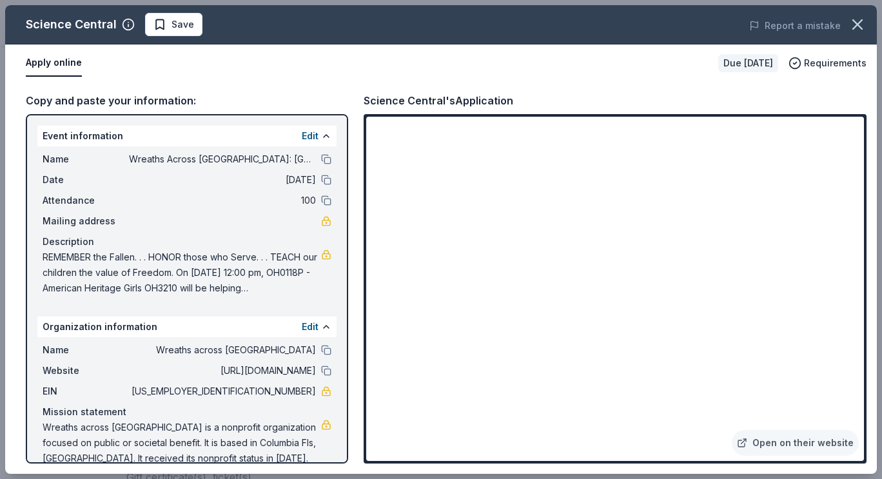
drag, startPoint x: 102, startPoint y: 264, endPoint x: 210, endPoint y: 275, distance: 108.9
click at [210, 275] on span "REMEMBER the Fallen. . . HONOR those who Serve. . . TEACH our children the valu…" at bounding box center [182, 272] width 278 height 46
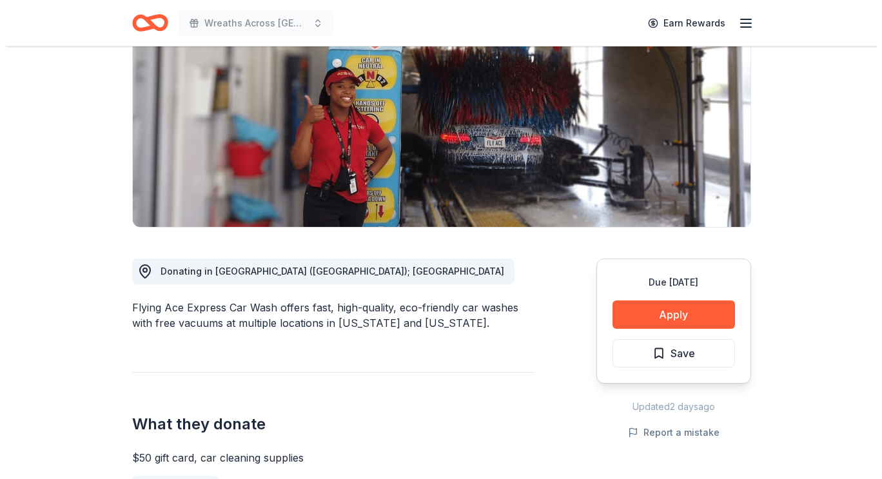
scroll to position [169, 0]
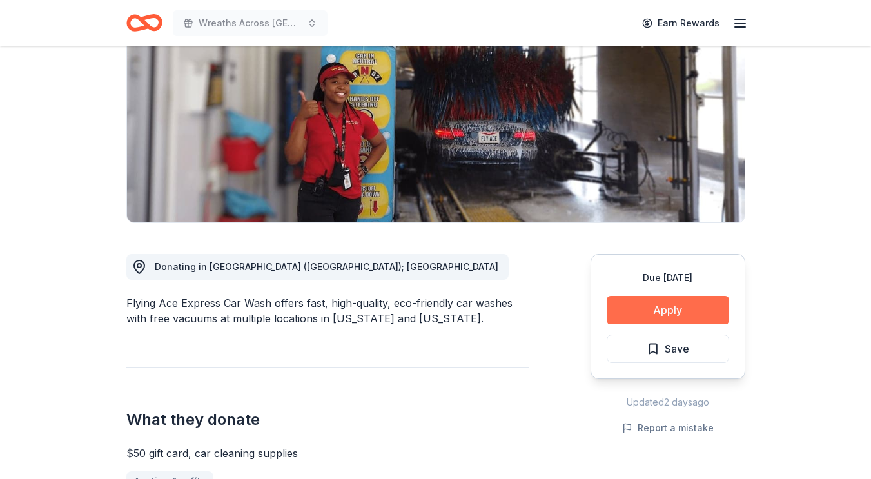
click at [677, 309] on button "Apply" at bounding box center [668, 310] width 122 height 28
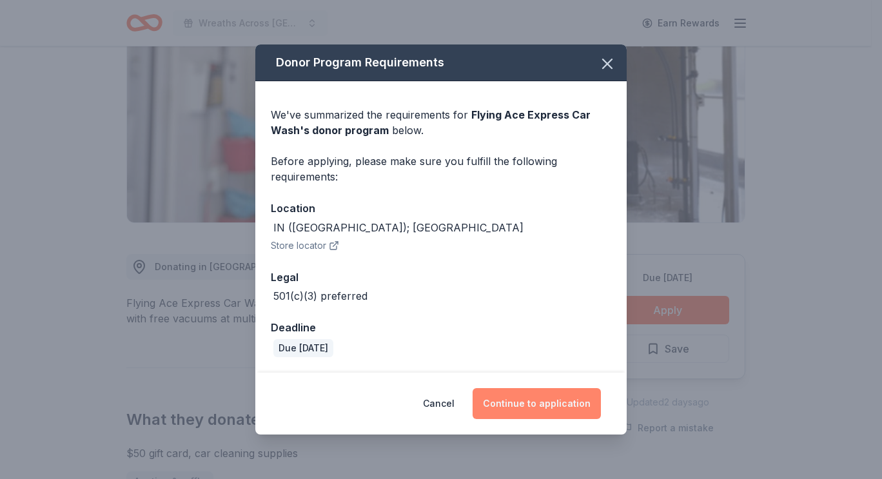
click at [560, 405] on button "Continue to application" at bounding box center [537, 403] width 128 height 31
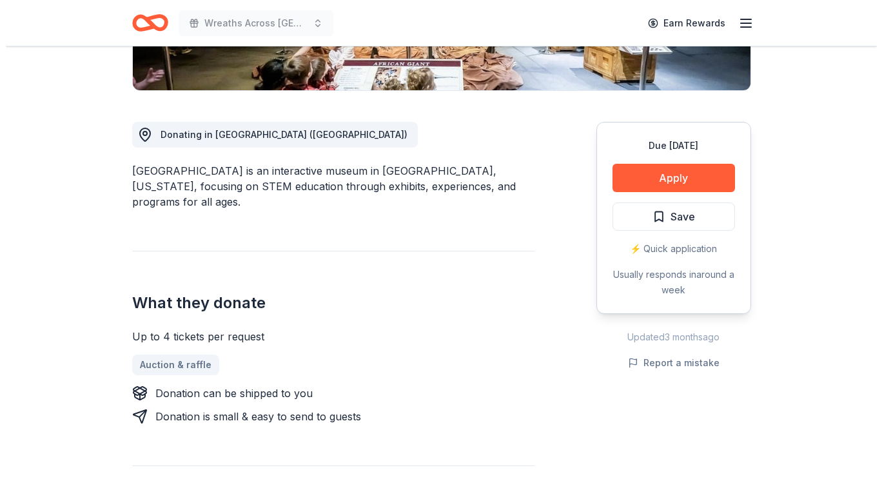
scroll to position [301, 0]
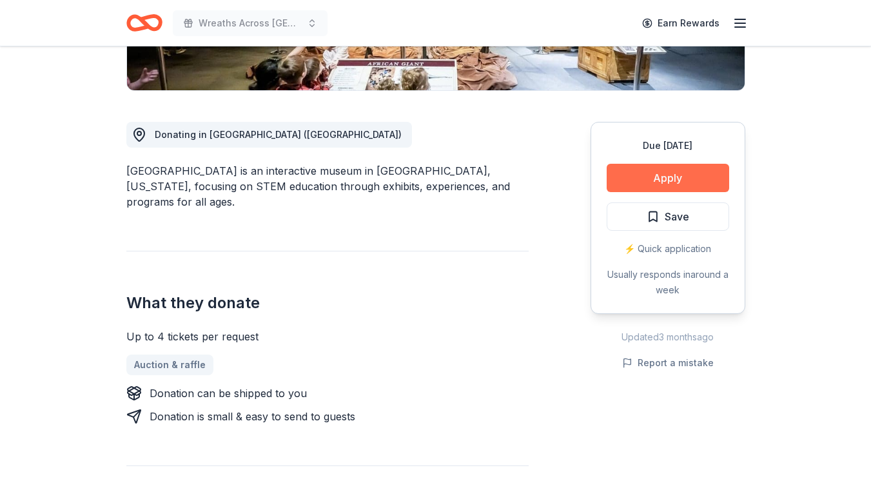
click at [664, 173] on button "Apply" at bounding box center [668, 178] width 122 height 28
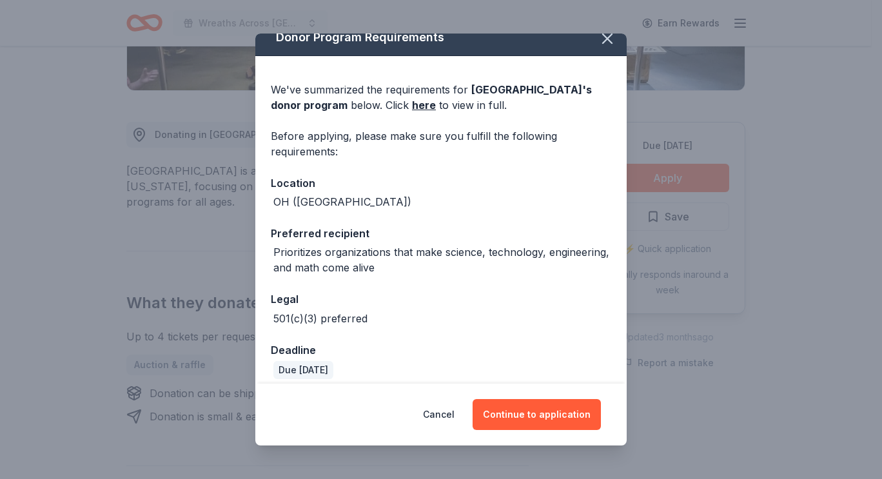
scroll to position [24, 0]
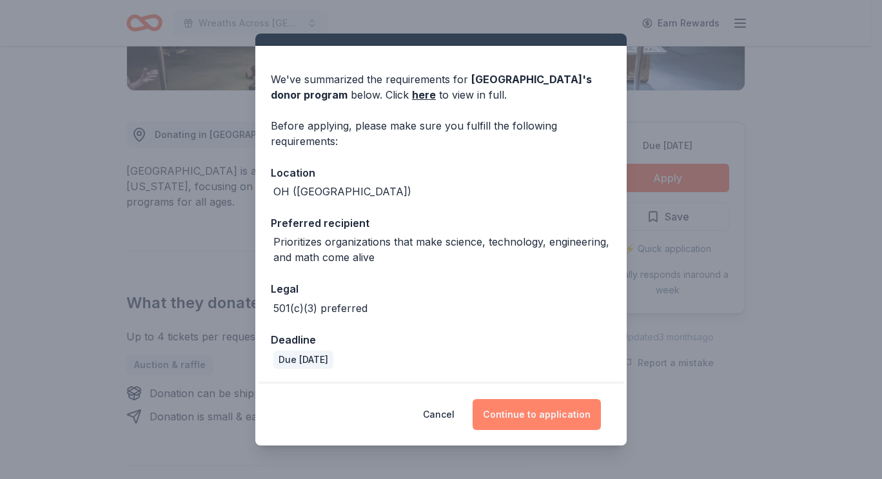
click at [536, 415] on button "Continue to application" at bounding box center [537, 414] width 128 height 31
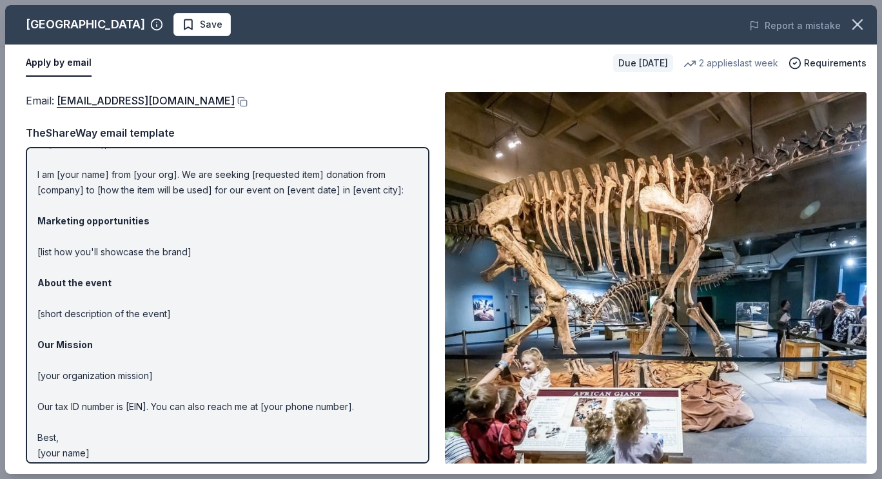
scroll to position [32, 0]
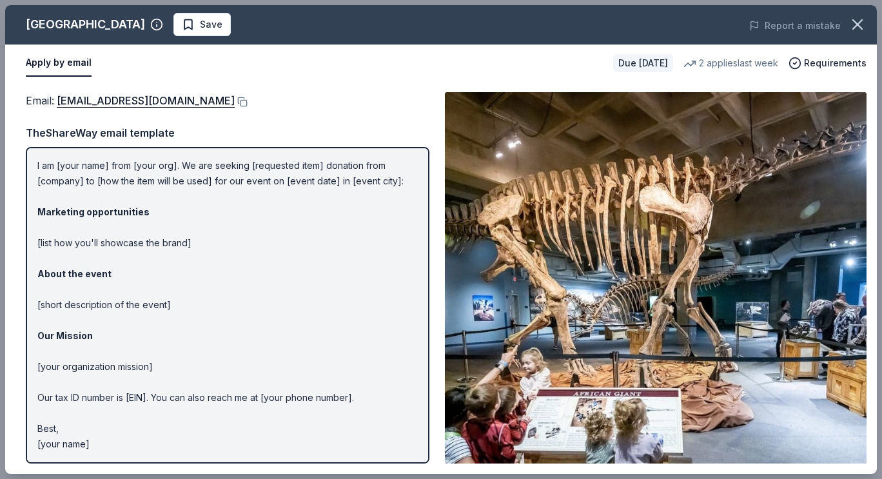
click at [258, 166] on p "Hi [name/there], I am [your name] from [your org]. We are seeking [requested it…" at bounding box center [227, 289] width 380 height 325
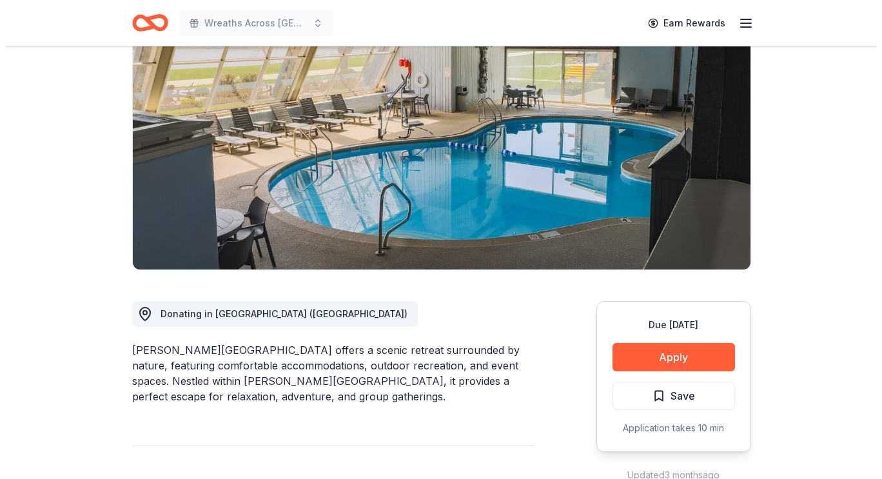
scroll to position [118, 0]
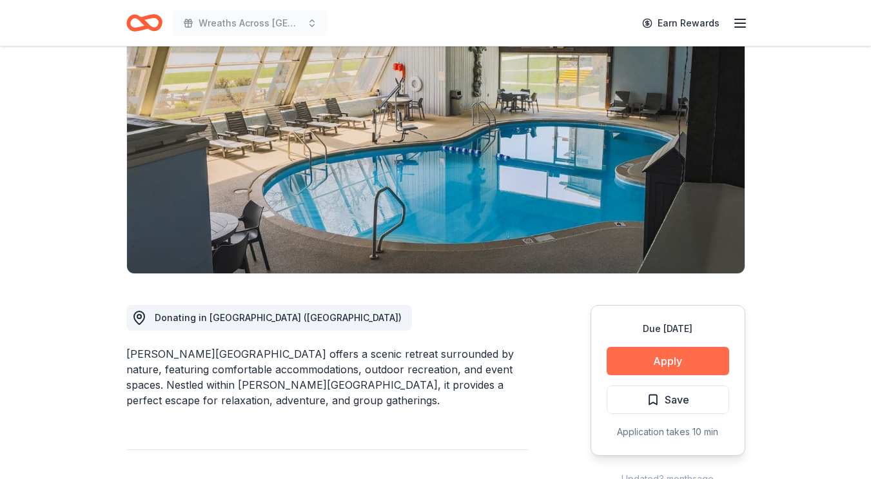
click at [681, 359] on button "Apply" at bounding box center [668, 361] width 122 height 28
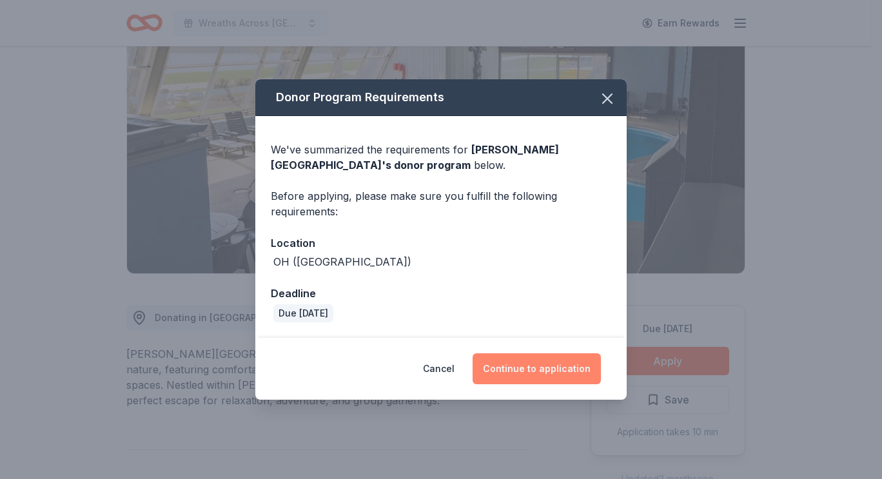
click at [554, 369] on button "Continue to application" at bounding box center [537, 368] width 128 height 31
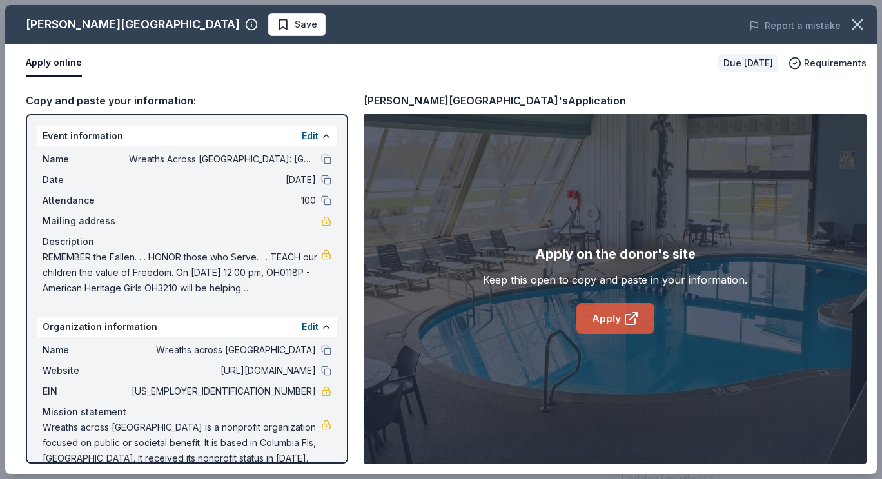
click at [615, 324] on link "Apply" at bounding box center [615, 318] width 78 height 31
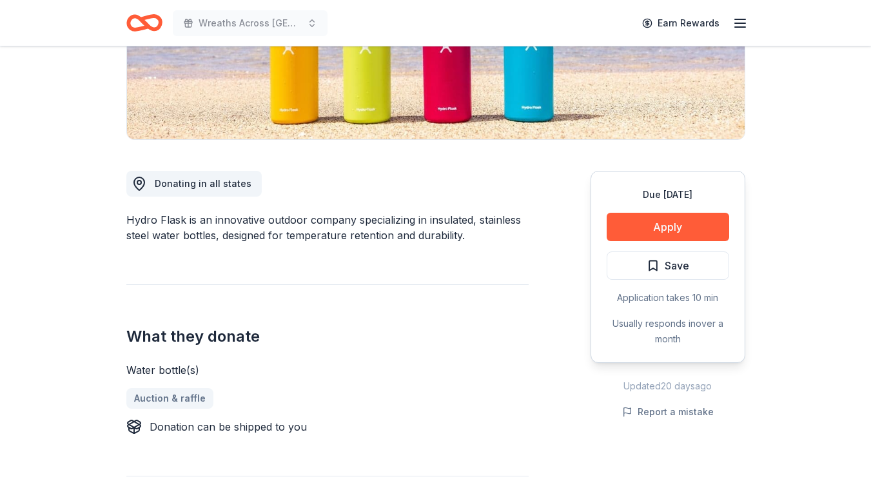
scroll to position [253, 0]
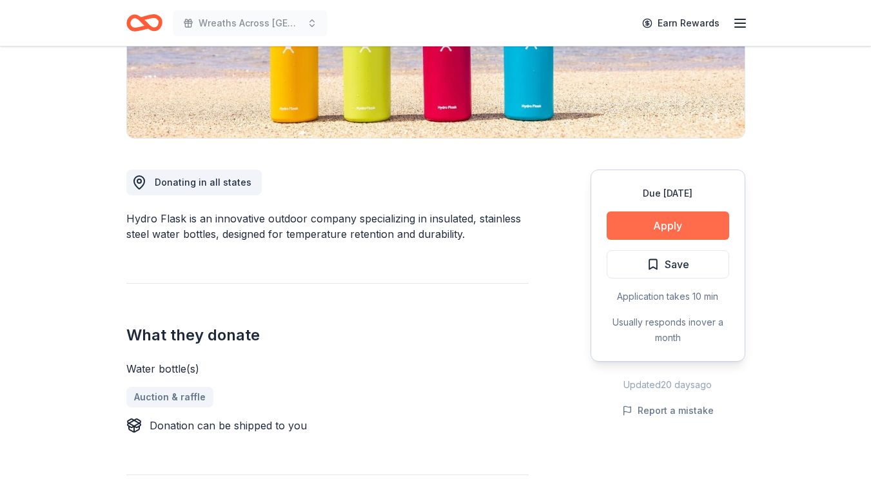
click at [658, 225] on button "Apply" at bounding box center [668, 225] width 122 height 28
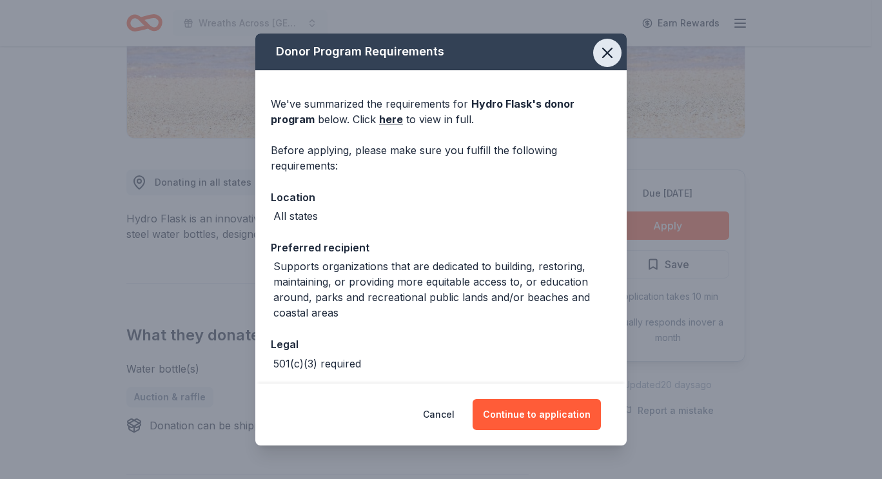
click at [599, 52] on icon "button" at bounding box center [607, 53] width 18 height 18
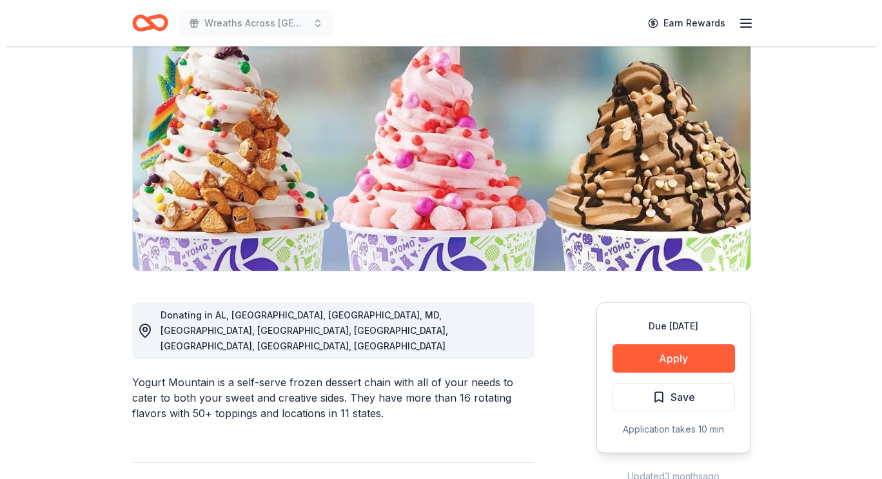
scroll to position [121, 0]
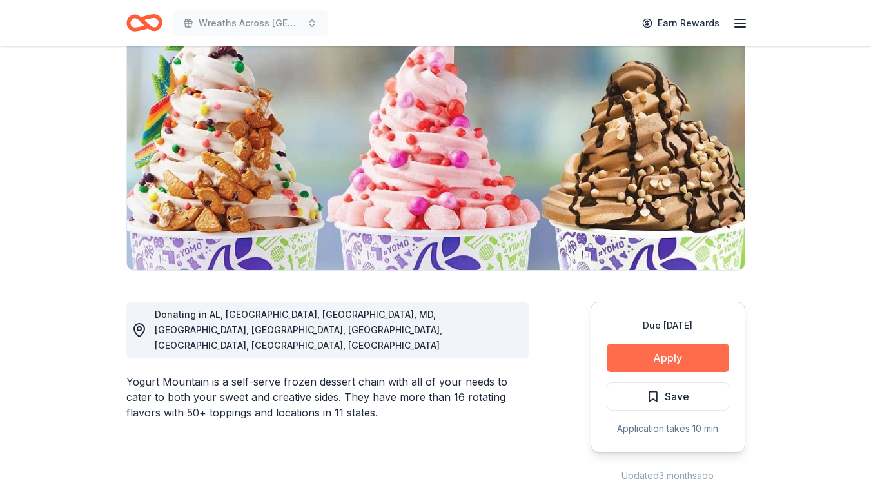
click at [680, 356] on button "Apply" at bounding box center [668, 358] width 122 height 28
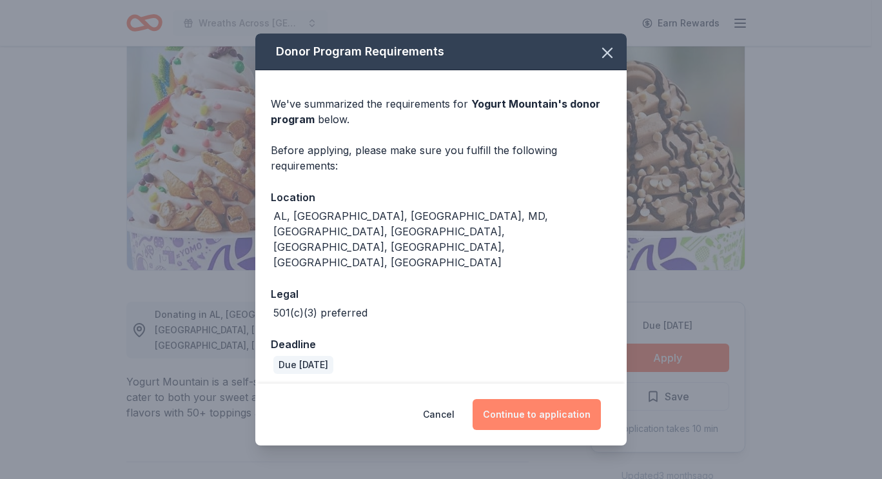
click at [539, 399] on button "Continue to application" at bounding box center [537, 414] width 128 height 31
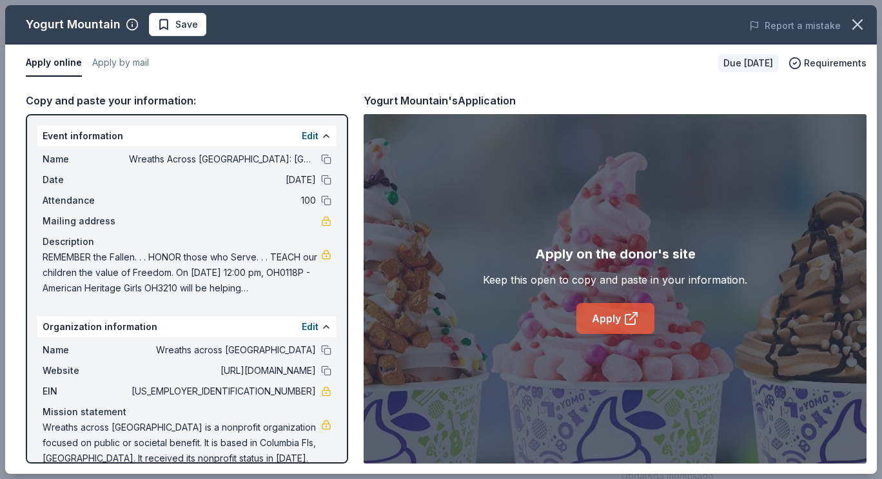
click at [612, 317] on link "Apply" at bounding box center [615, 318] width 78 height 31
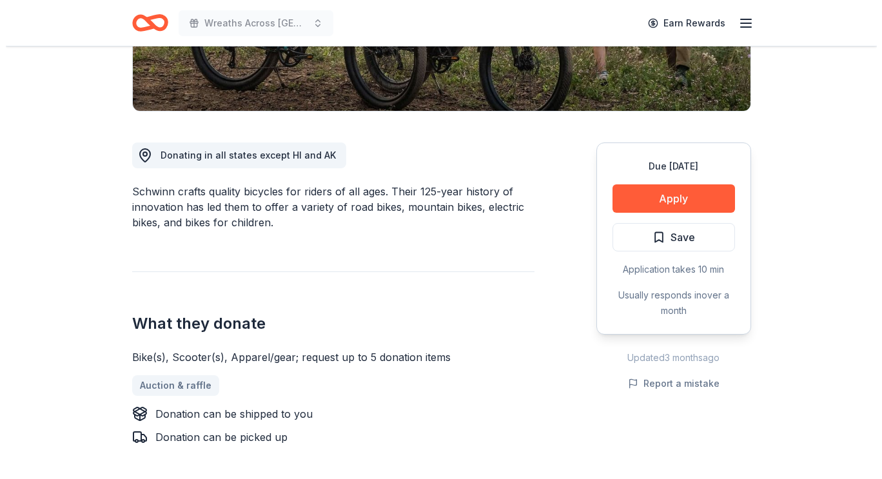
scroll to position [281, 0]
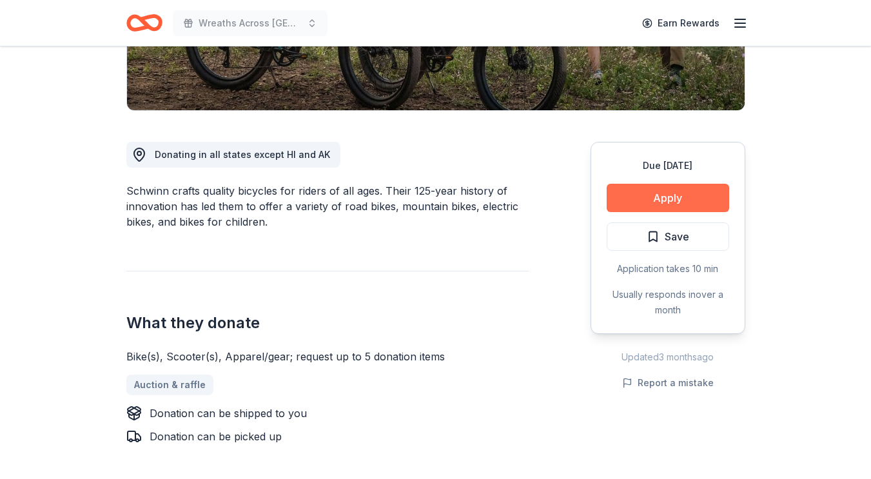
click at [664, 208] on button "Apply" at bounding box center [668, 198] width 122 height 28
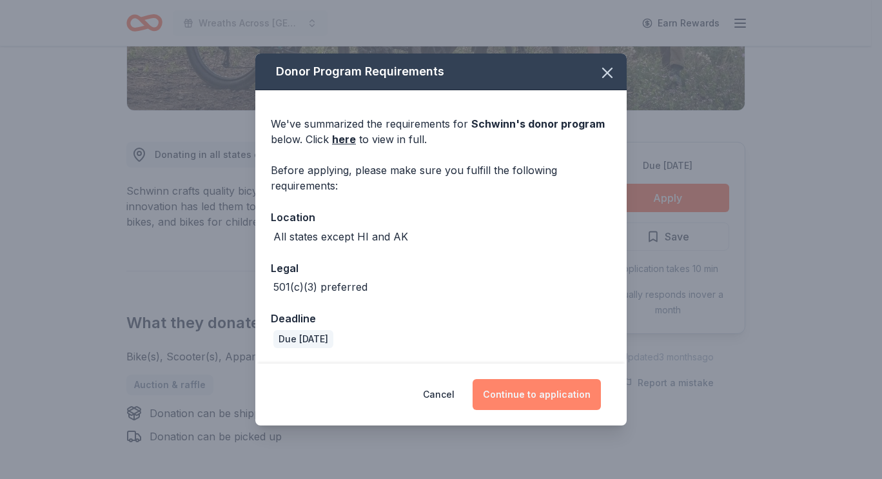
click at [550, 395] on button "Continue to application" at bounding box center [537, 394] width 128 height 31
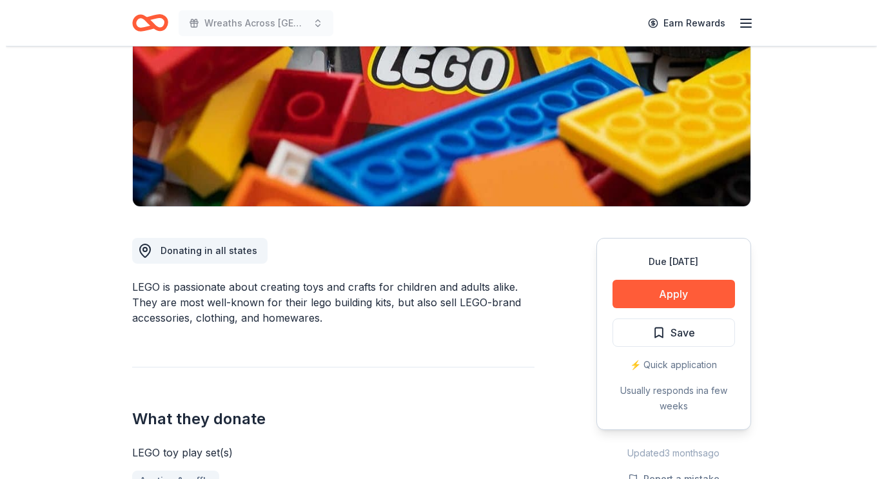
scroll to position [190, 0]
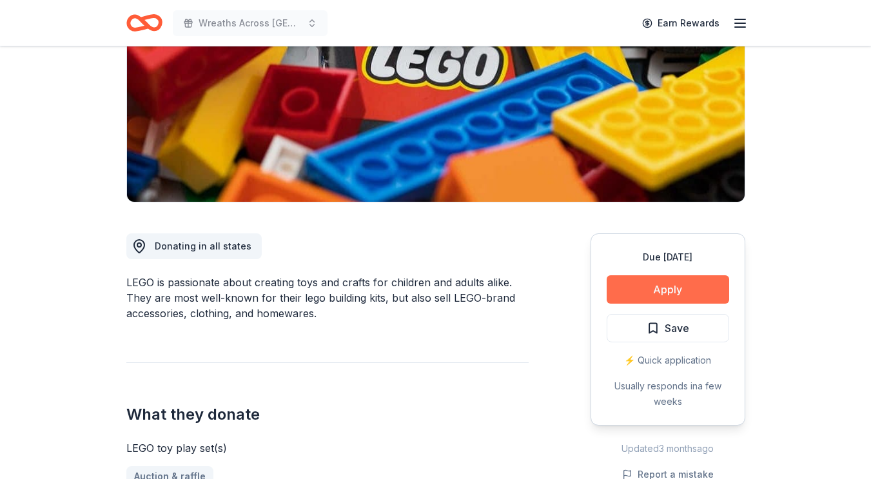
click at [676, 292] on button "Apply" at bounding box center [668, 289] width 122 height 28
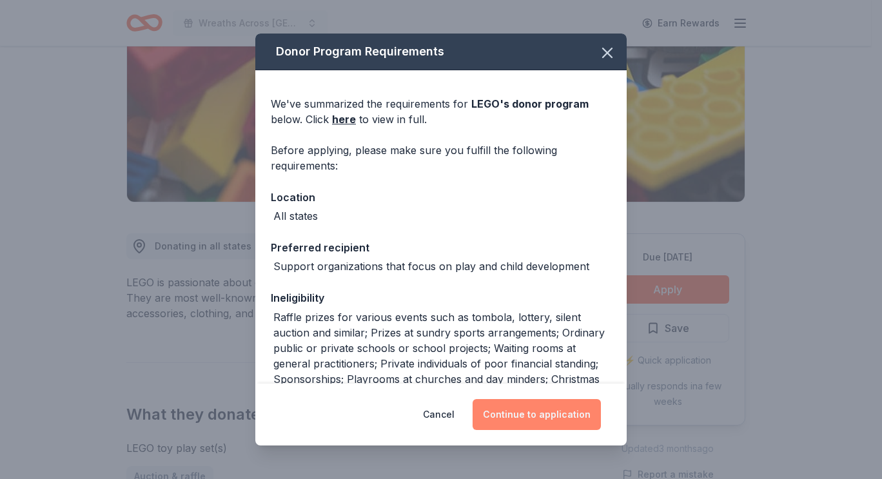
click at [547, 419] on button "Continue to application" at bounding box center [537, 414] width 128 height 31
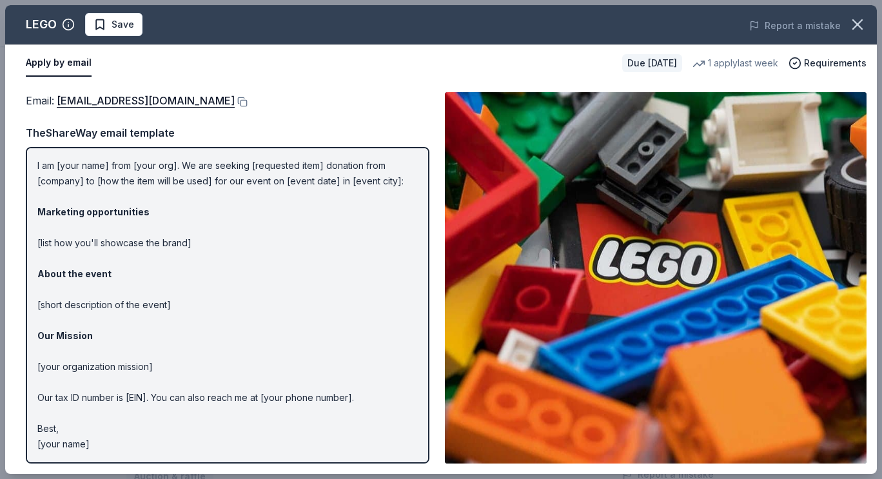
scroll to position [0, 0]
